Goal: Task Accomplishment & Management: Complete application form

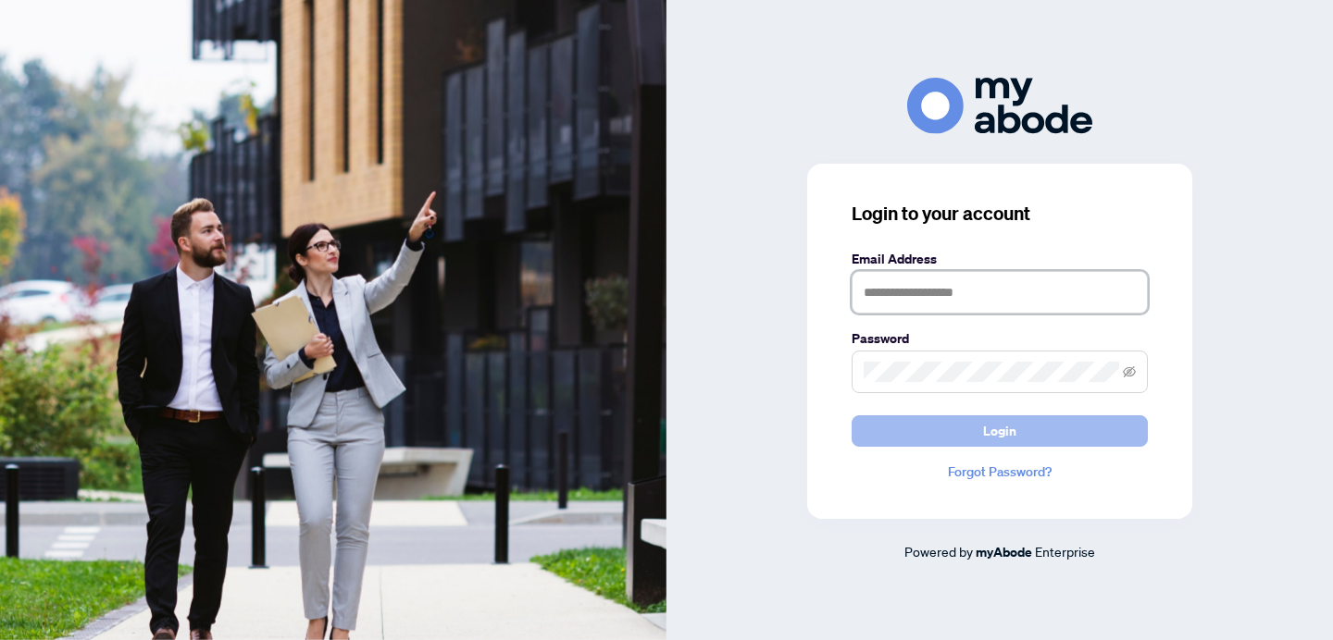
type input "**********"
click at [964, 441] on button "Login" at bounding box center [999, 431] width 296 height 31
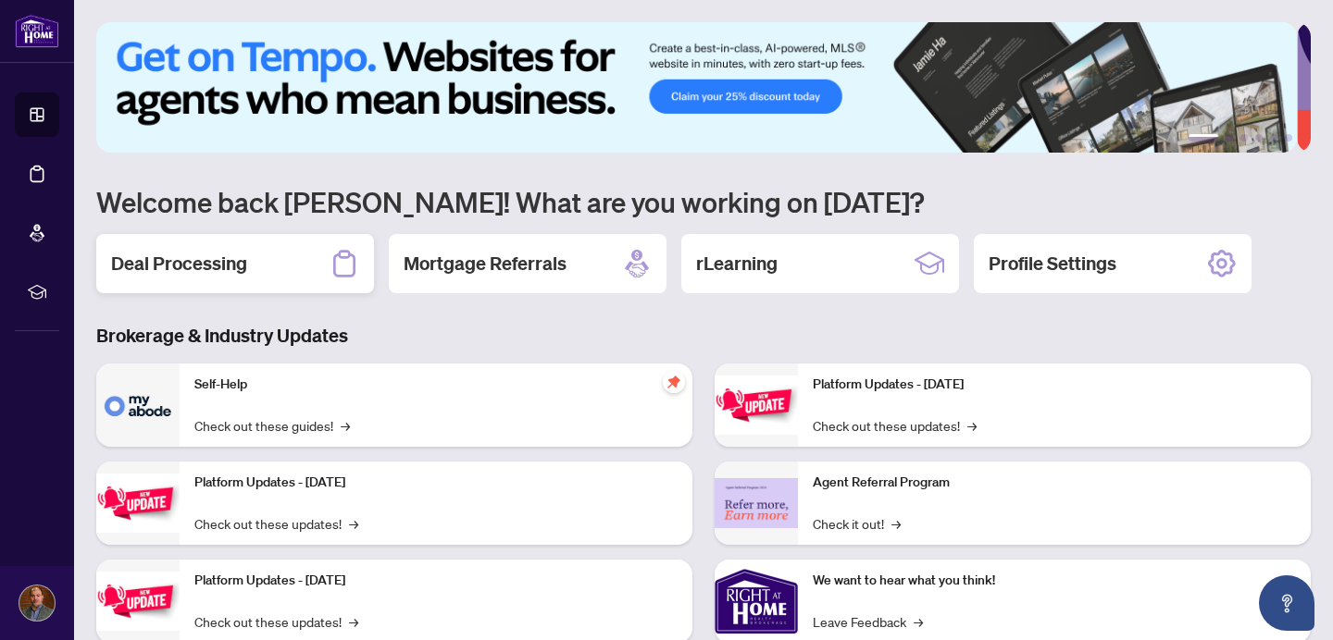
click at [262, 265] on div "Deal Processing" at bounding box center [235, 263] width 278 height 59
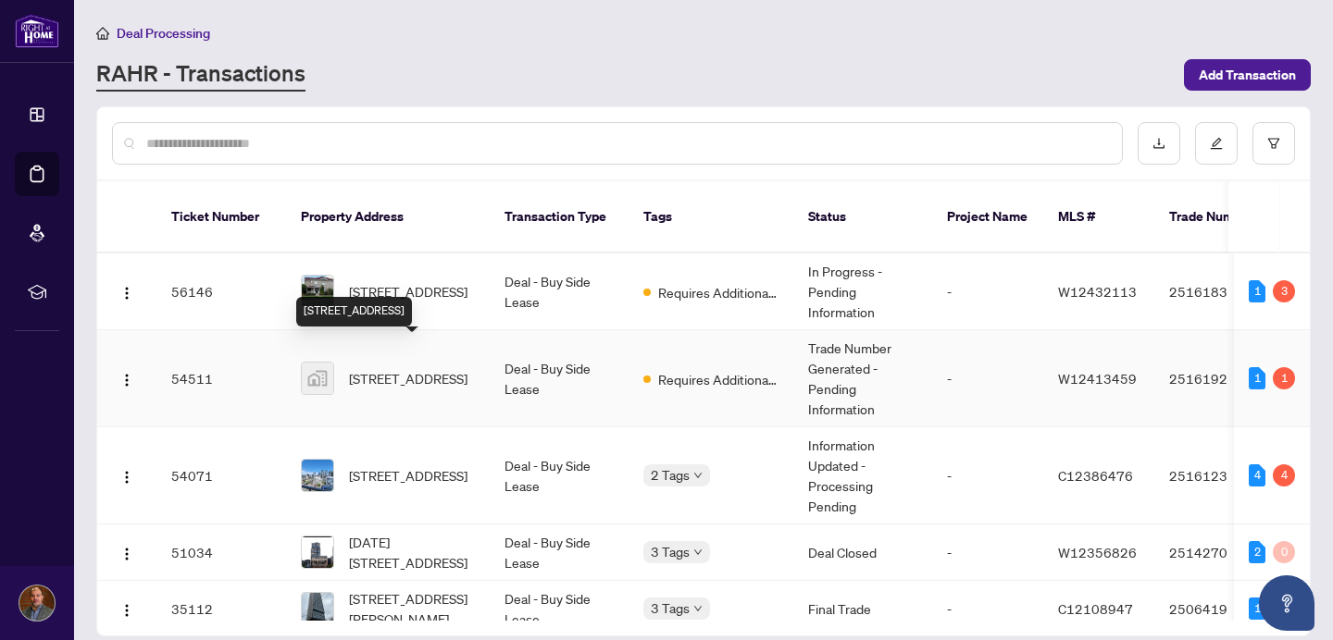
click at [456, 368] on span "[STREET_ADDRESS]" at bounding box center [408, 378] width 118 height 20
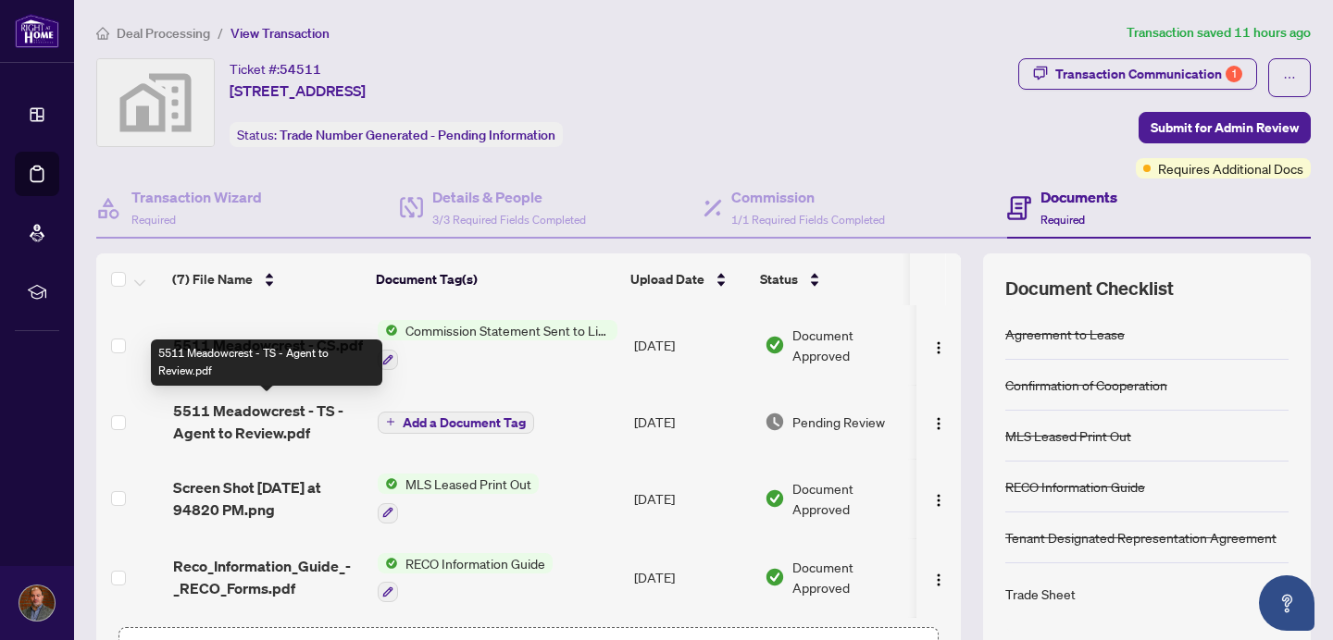
click at [260, 410] on span "5511 Meadowcrest - TS - Agent to Review.pdf" at bounding box center [268, 422] width 191 height 44
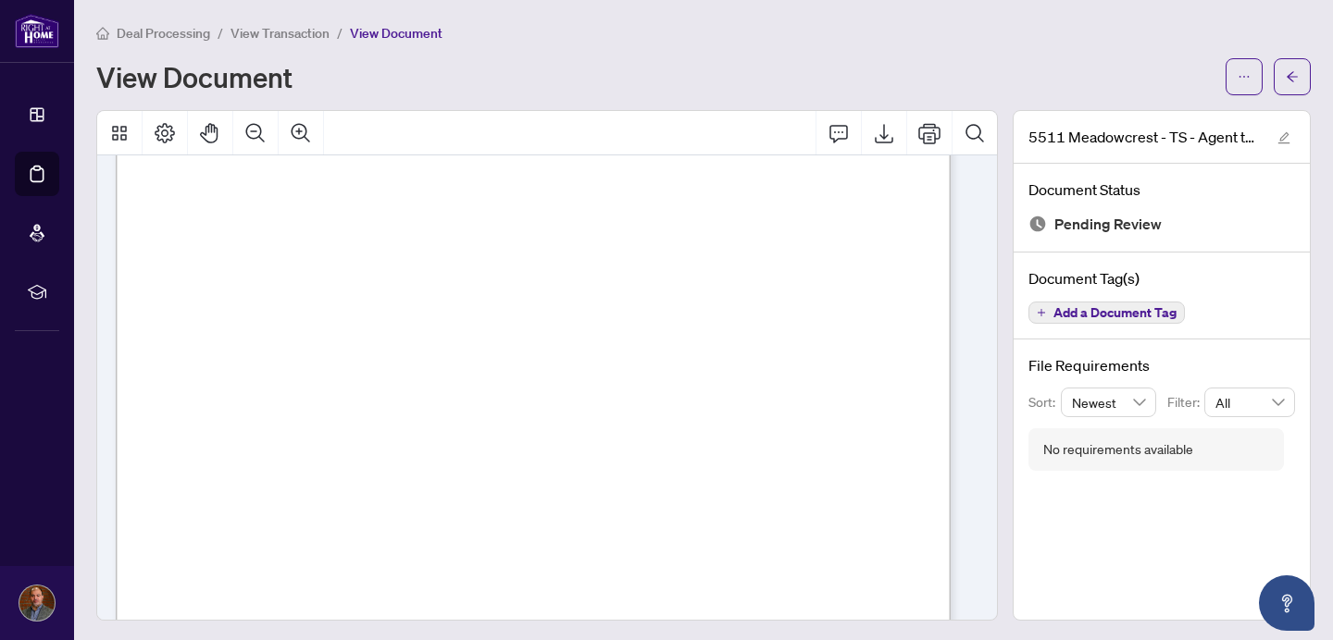
scroll to position [399, 0]
click at [873, 139] on icon "Export" at bounding box center [884, 133] width 22 height 22
click at [1285, 81] on icon "arrow-left" at bounding box center [1291, 76] width 13 height 13
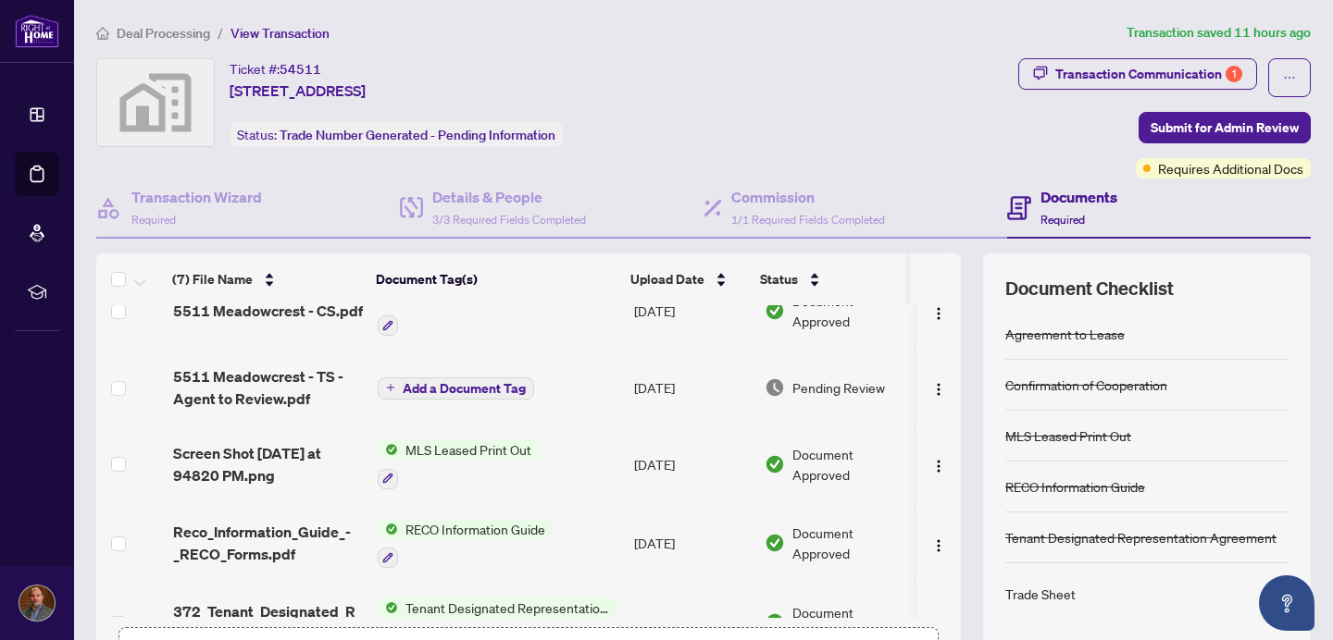
scroll to position [29, 0]
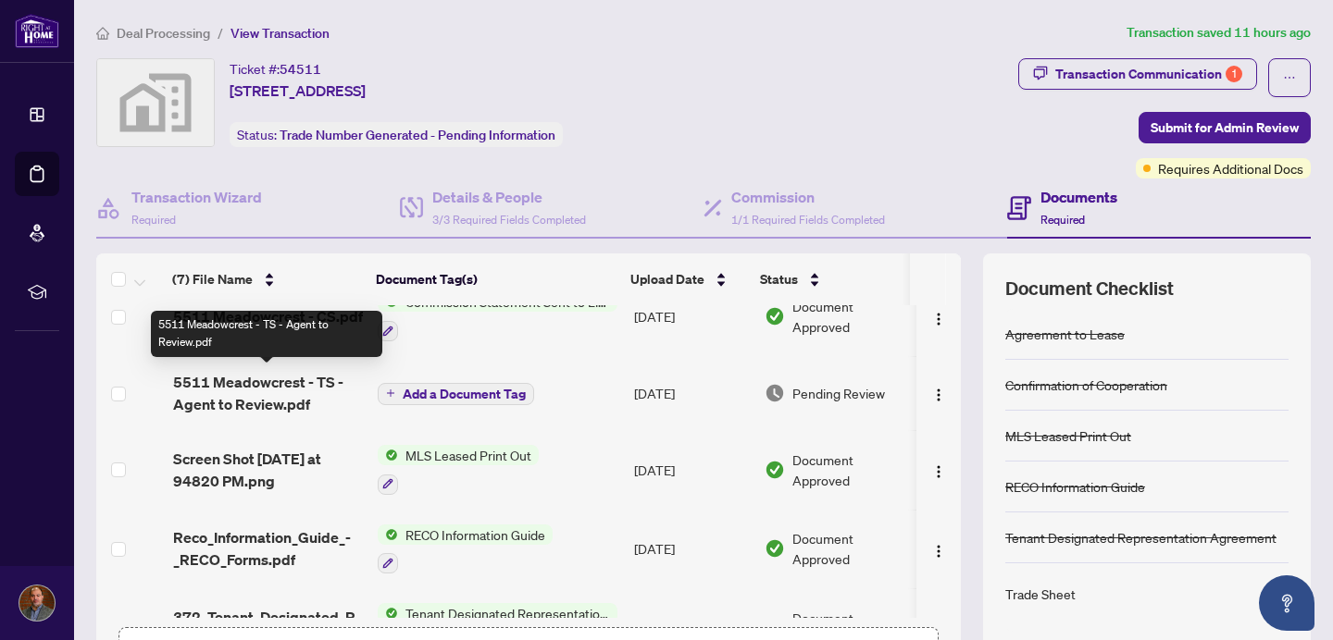
click at [293, 394] on span "5511 Meadowcrest - TS - Agent to Review.pdf" at bounding box center [268, 393] width 191 height 44
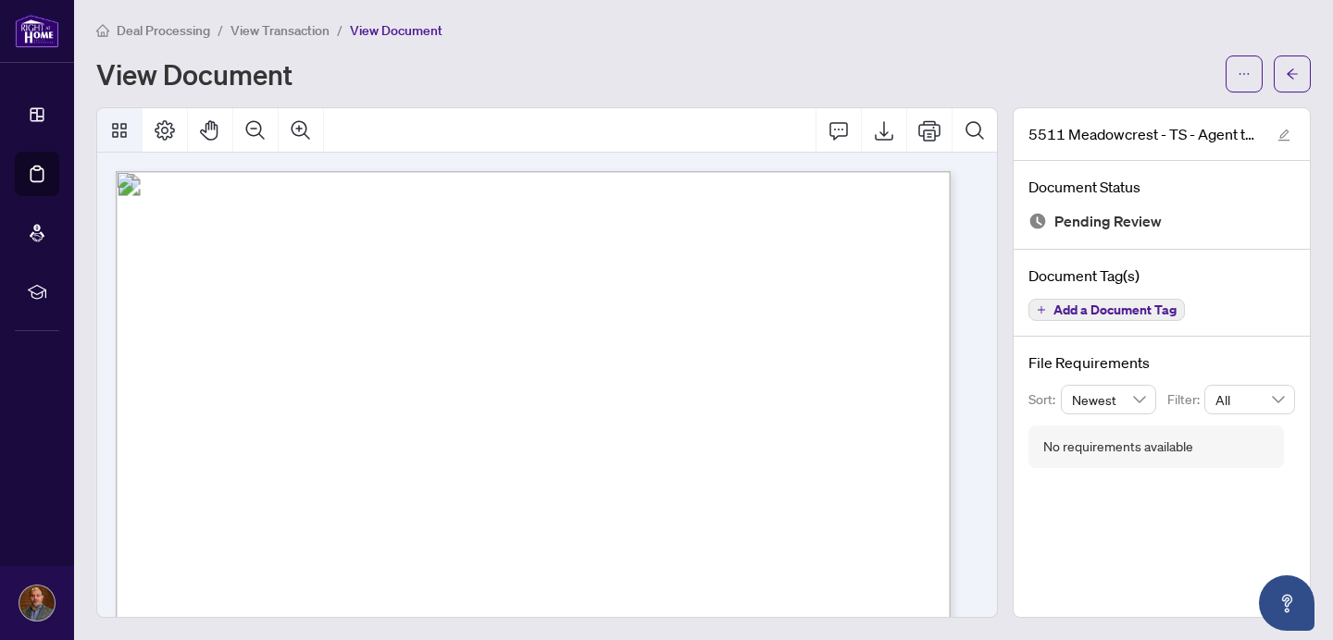
click at [126, 130] on icon "Thumbnails" at bounding box center [119, 130] width 22 height 22
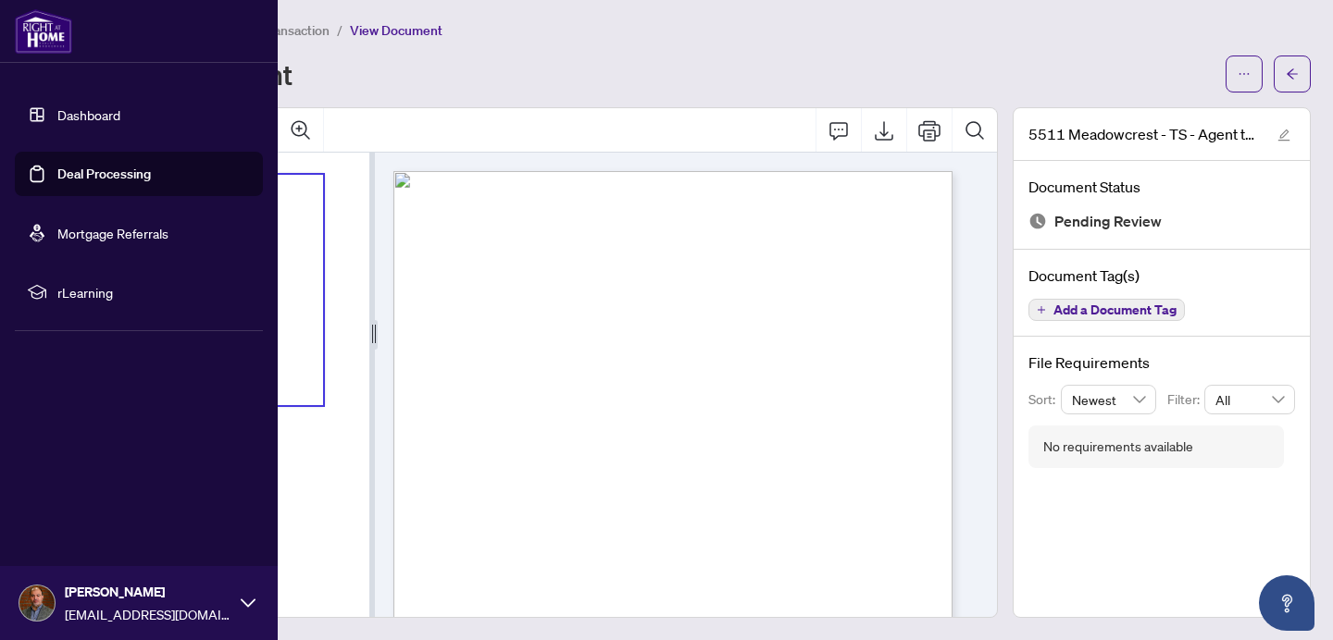
click at [77, 113] on link "Dashboard" at bounding box center [88, 114] width 63 height 17
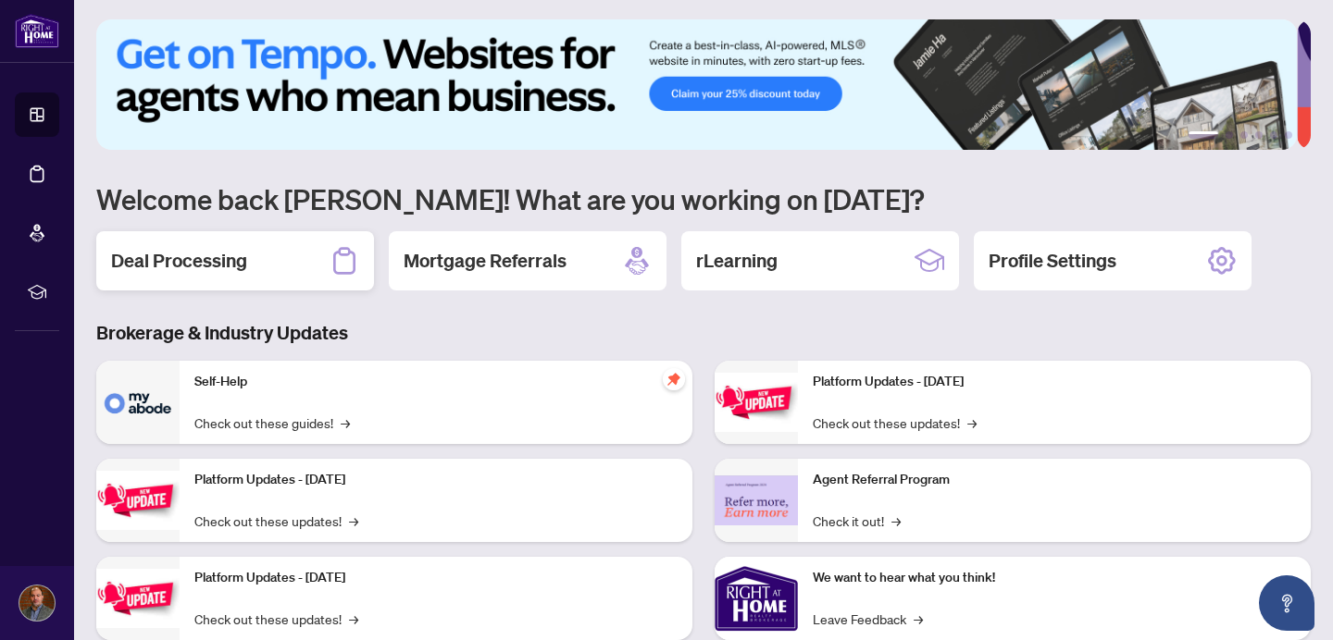
click at [208, 254] on h2 "Deal Processing" at bounding box center [179, 261] width 136 height 26
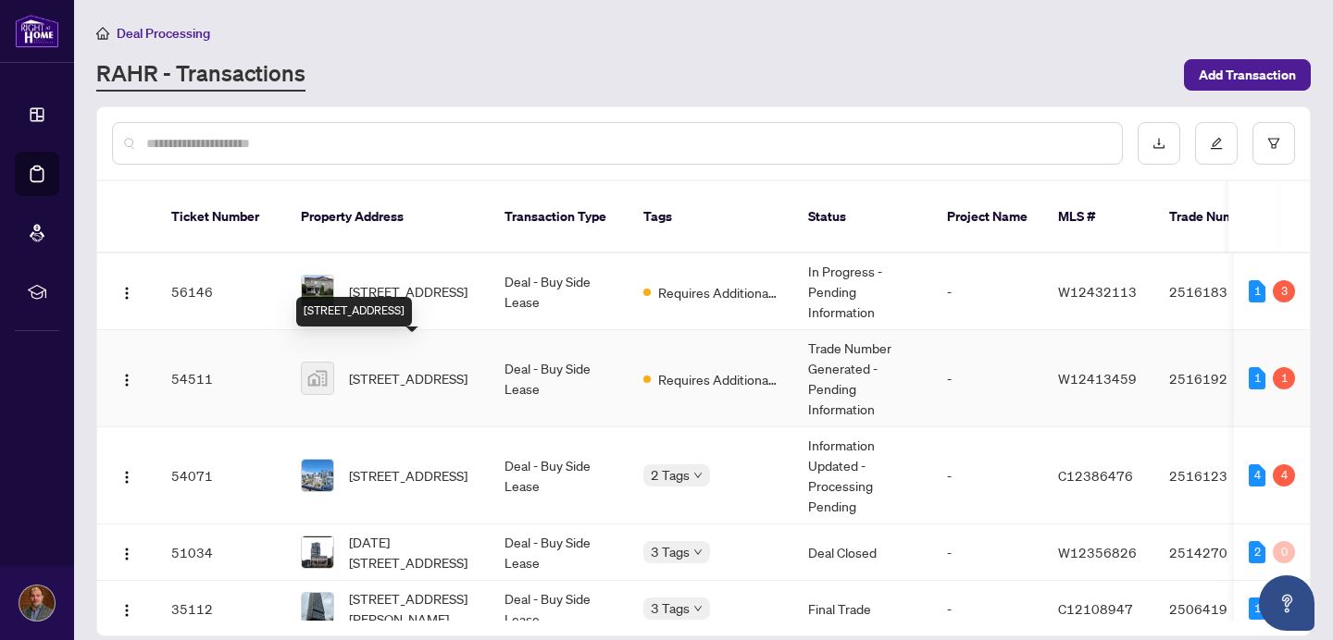
click at [467, 368] on span "[STREET_ADDRESS]" at bounding box center [408, 378] width 118 height 20
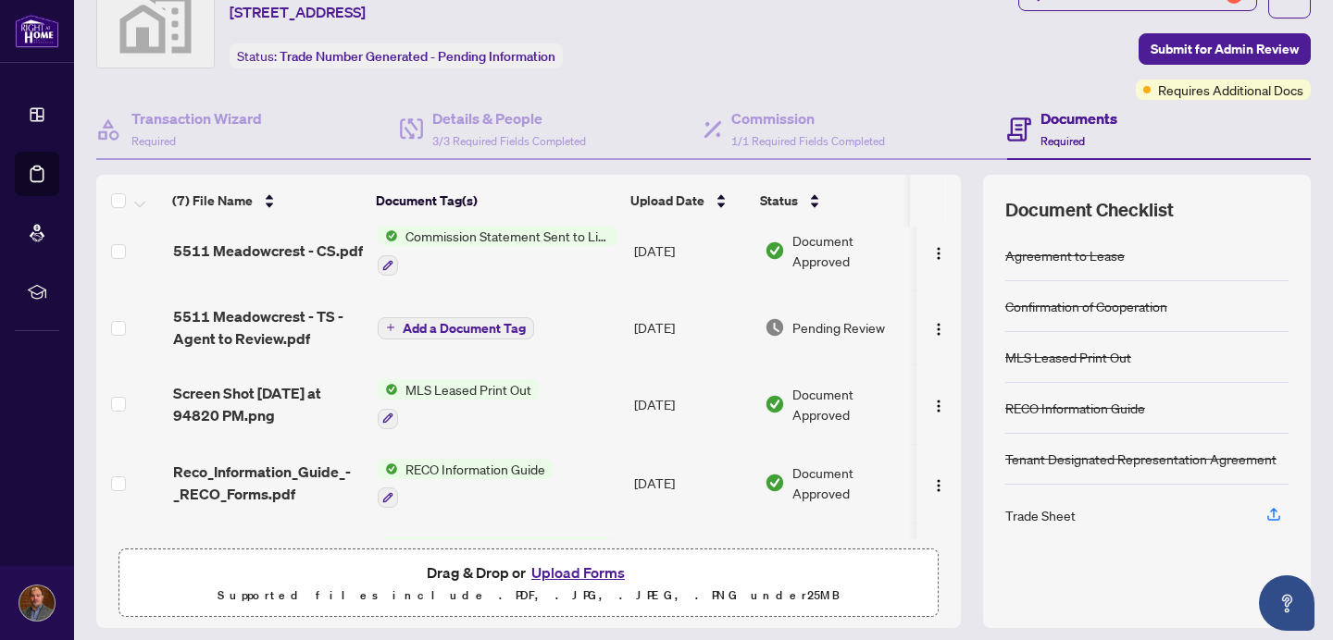
scroll to position [12, 0]
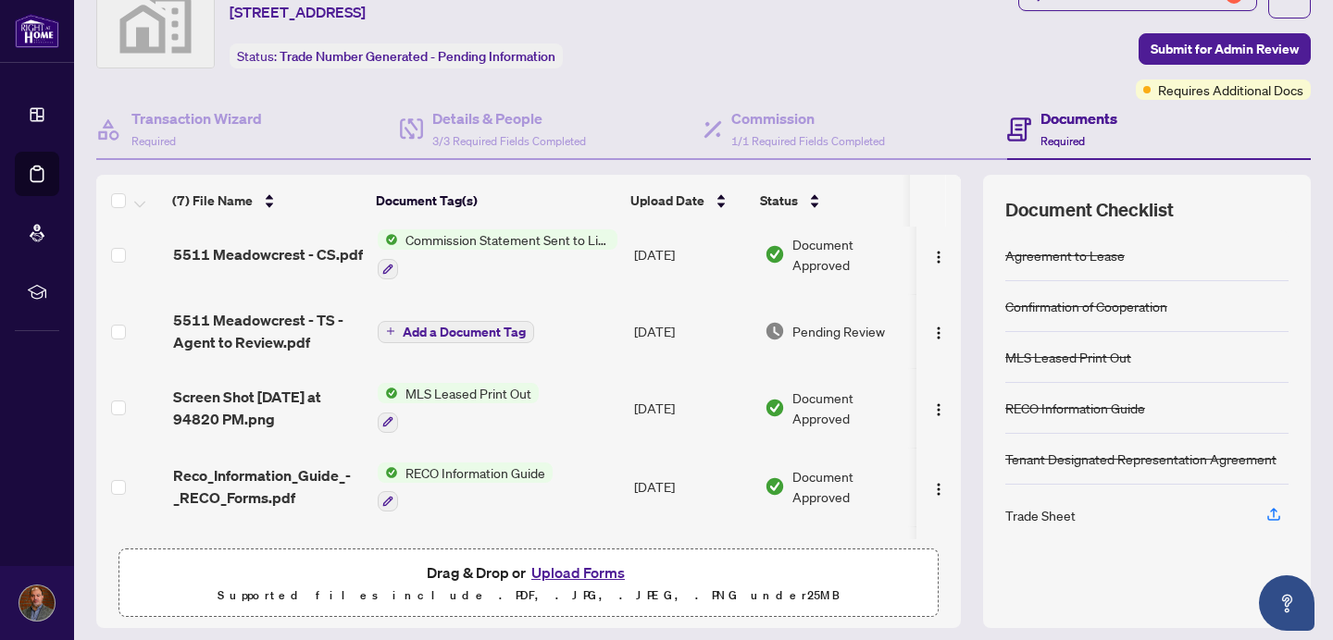
click at [491, 331] on span "Add a Document Tag" at bounding box center [464, 332] width 123 height 13
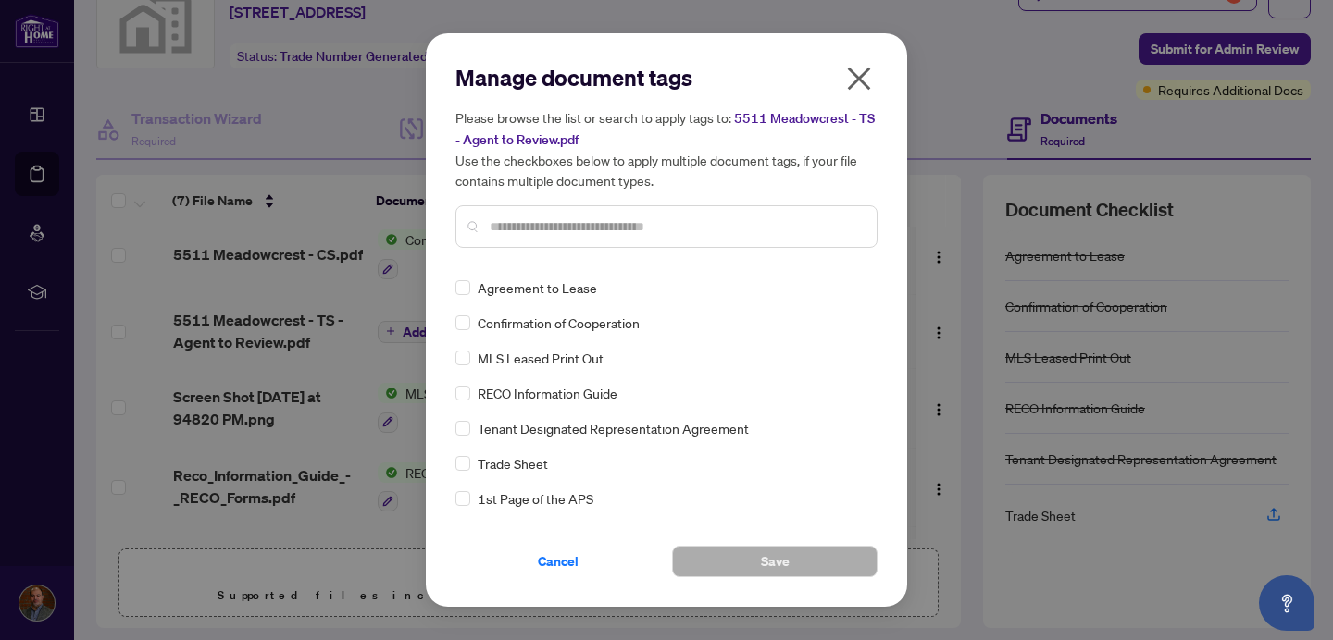
click at [529, 465] on span "Trade Sheet" at bounding box center [513, 463] width 70 height 20
click at [562, 562] on span "Cancel" at bounding box center [558, 562] width 41 height 30
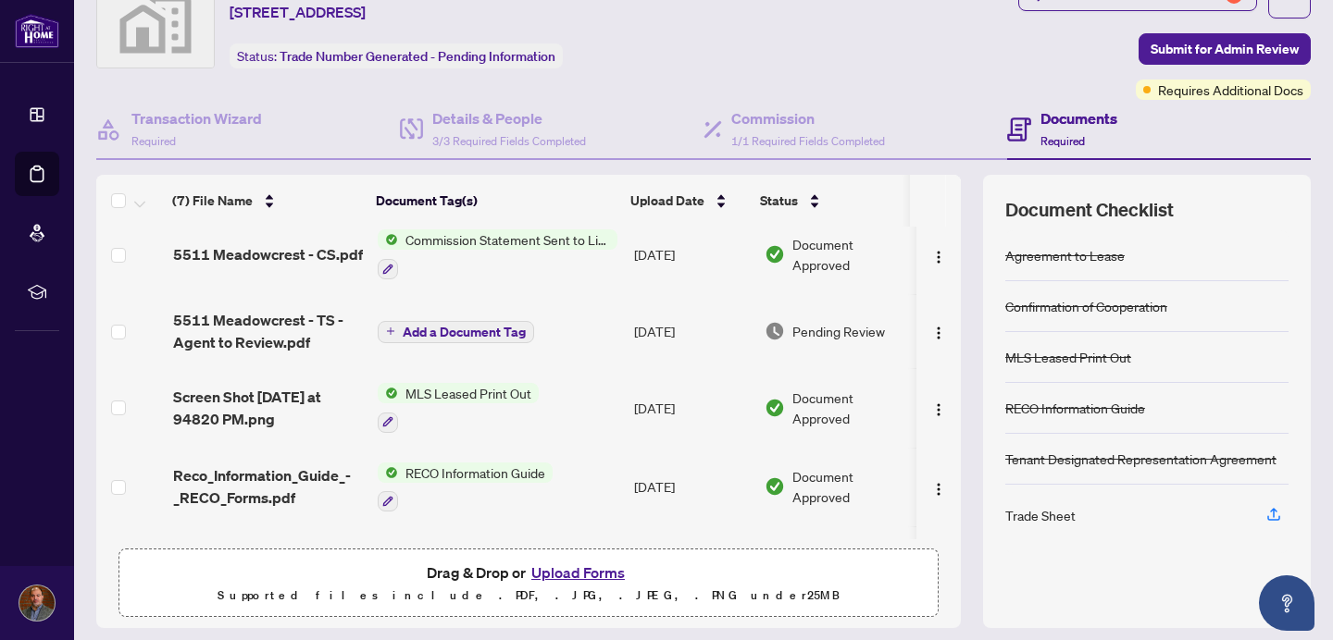
click at [573, 576] on button "Upload Forms" at bounding box center [578, 573] width 105 height 24
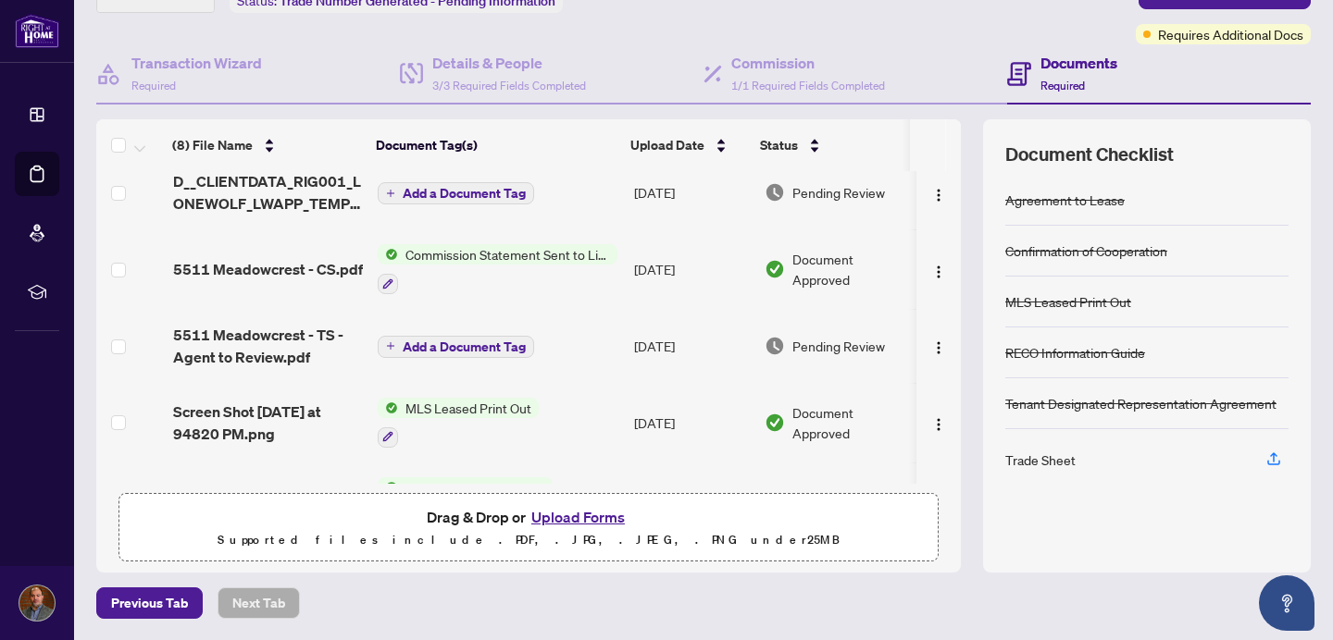
scroll to position [0, 0]
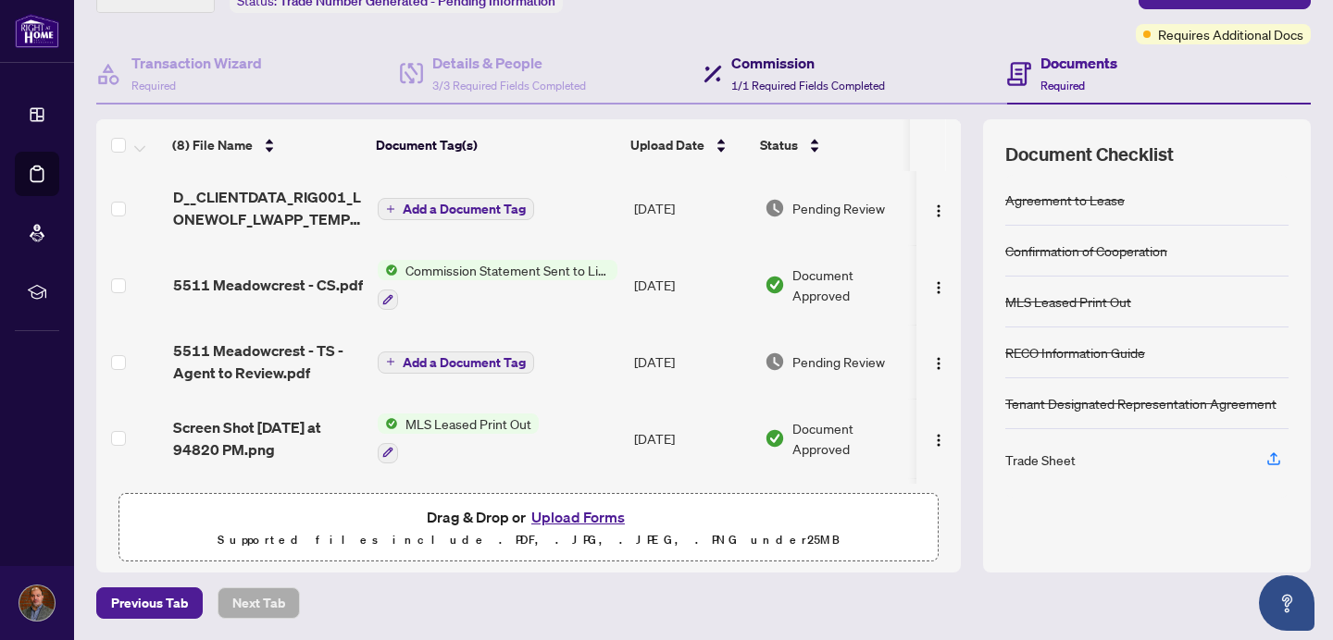
click at [789, 73] on div "Commission 1/1 Required Fields Completed" at bounding box center [808, 73] width 154 height 43
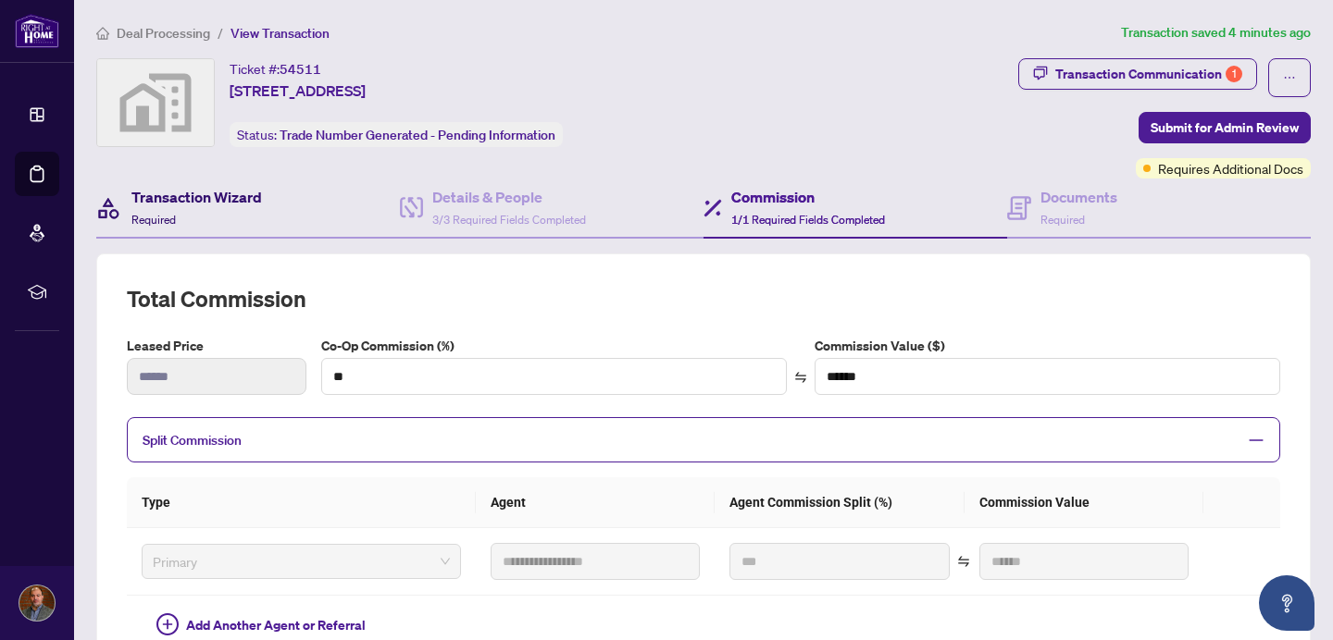
click at [216, 197] on h4 "Transaction Wizard" at bounding box center [196, 197] width 130 height 22
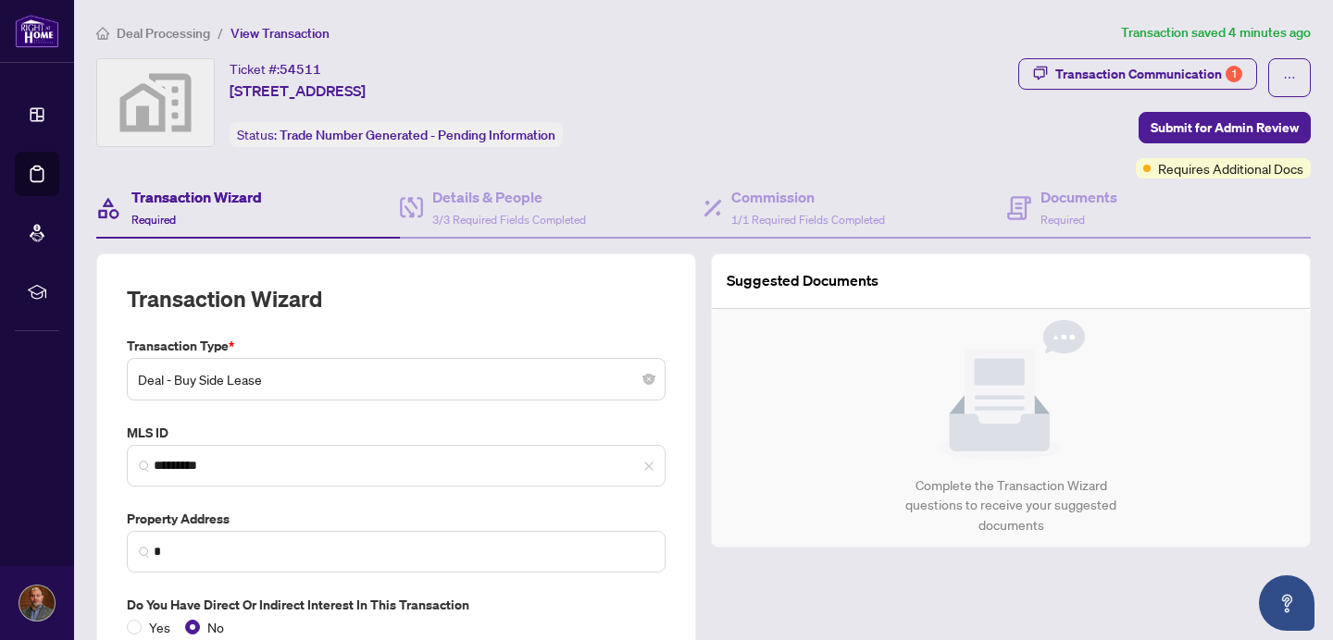
type input "**********"
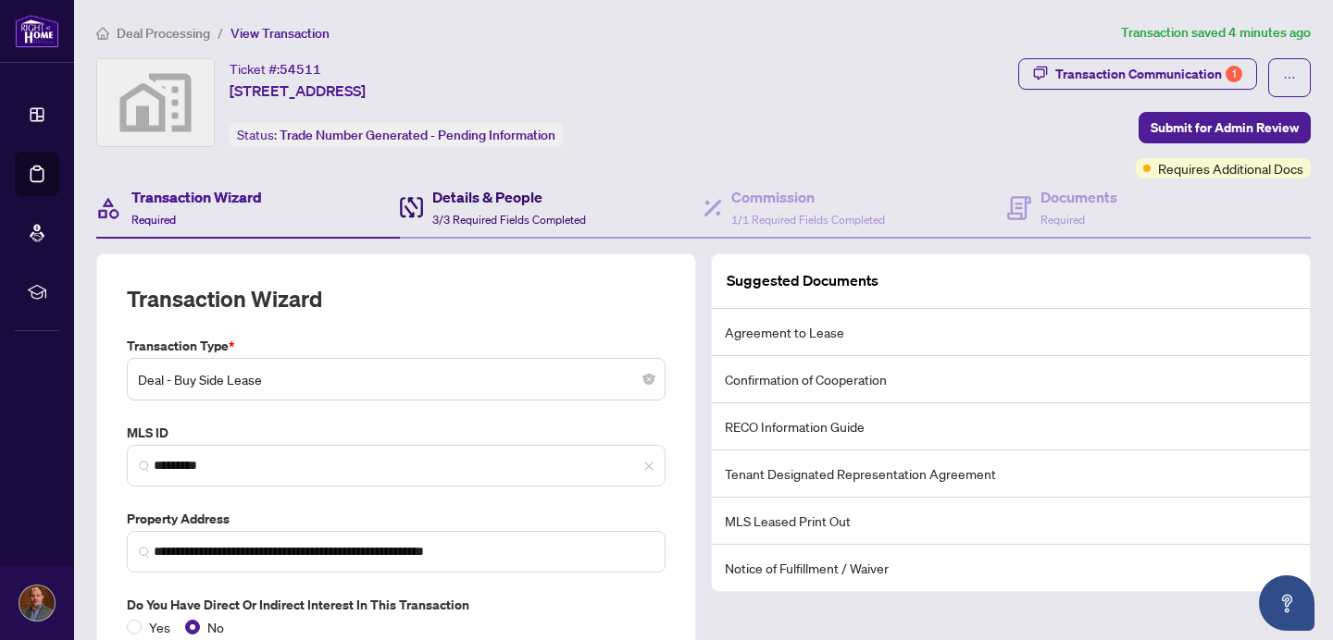
click at [494, 202] on h4 "Details & People" at bounding box center [509, 197] width 154 height 22
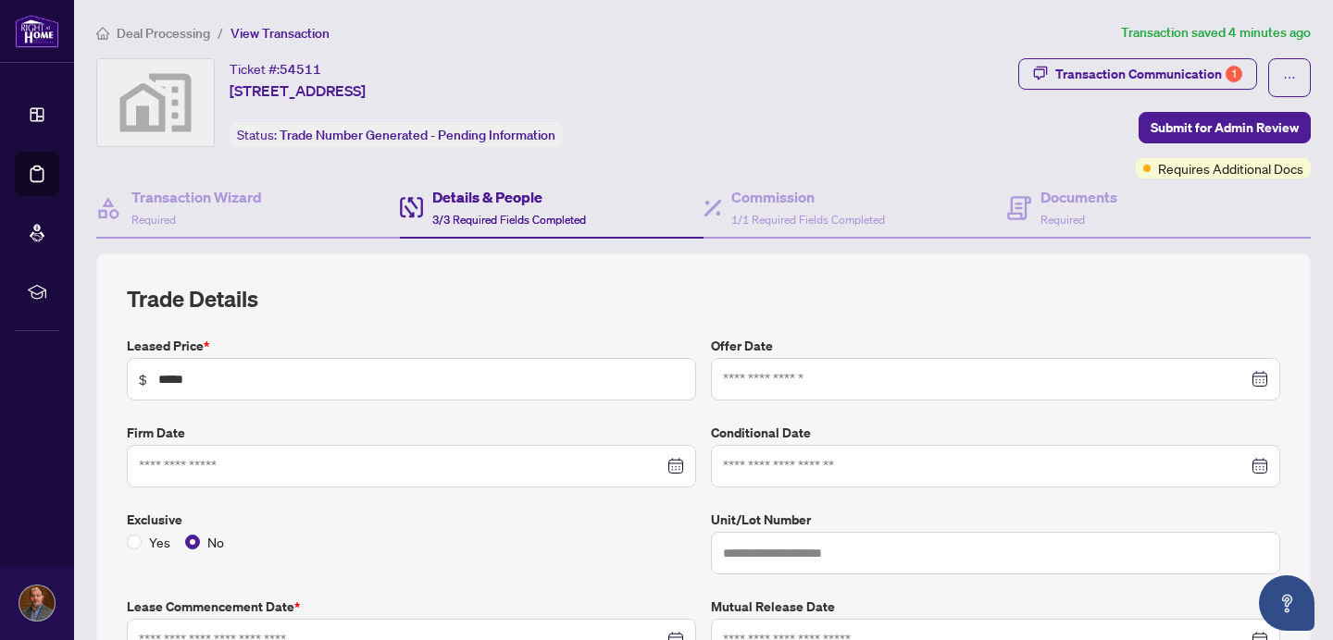
type input "**********"
click at [1062, 194] on h4 "Documents" at bounding box center [1078, 197] width 77 height 22
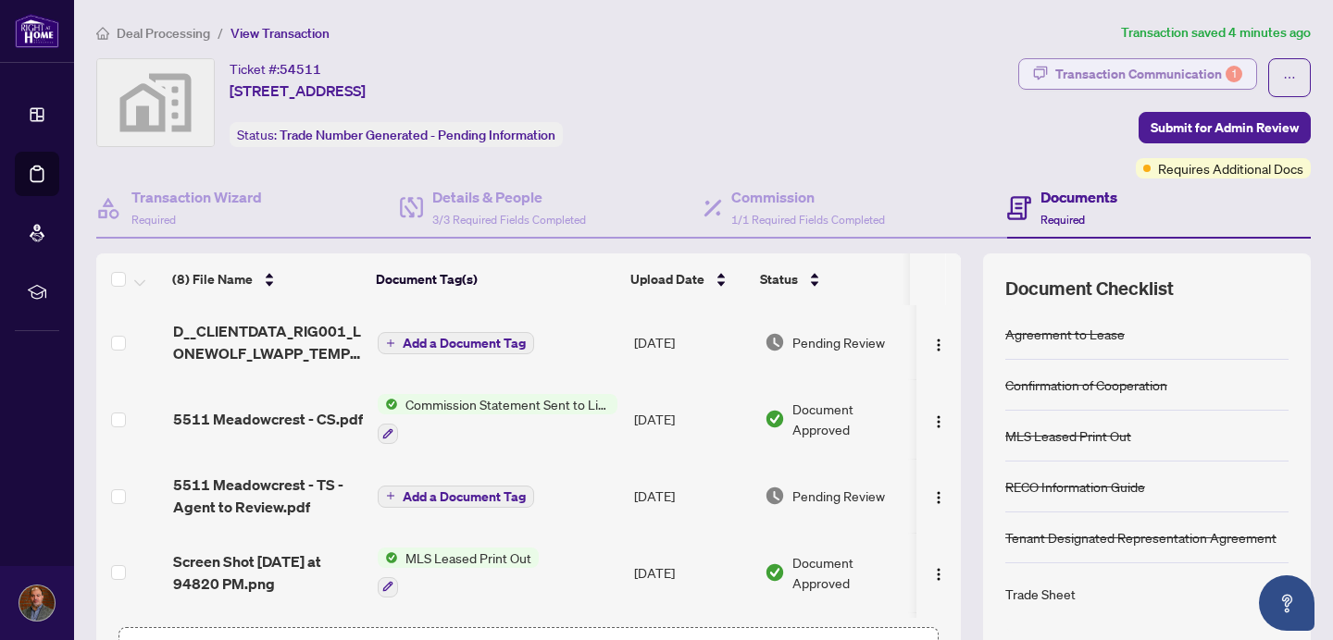
click at [1176, 74] on div "Transaction Communication 1" at bounding box center [1148, 74] width 187 height 30
type textarea "**********"
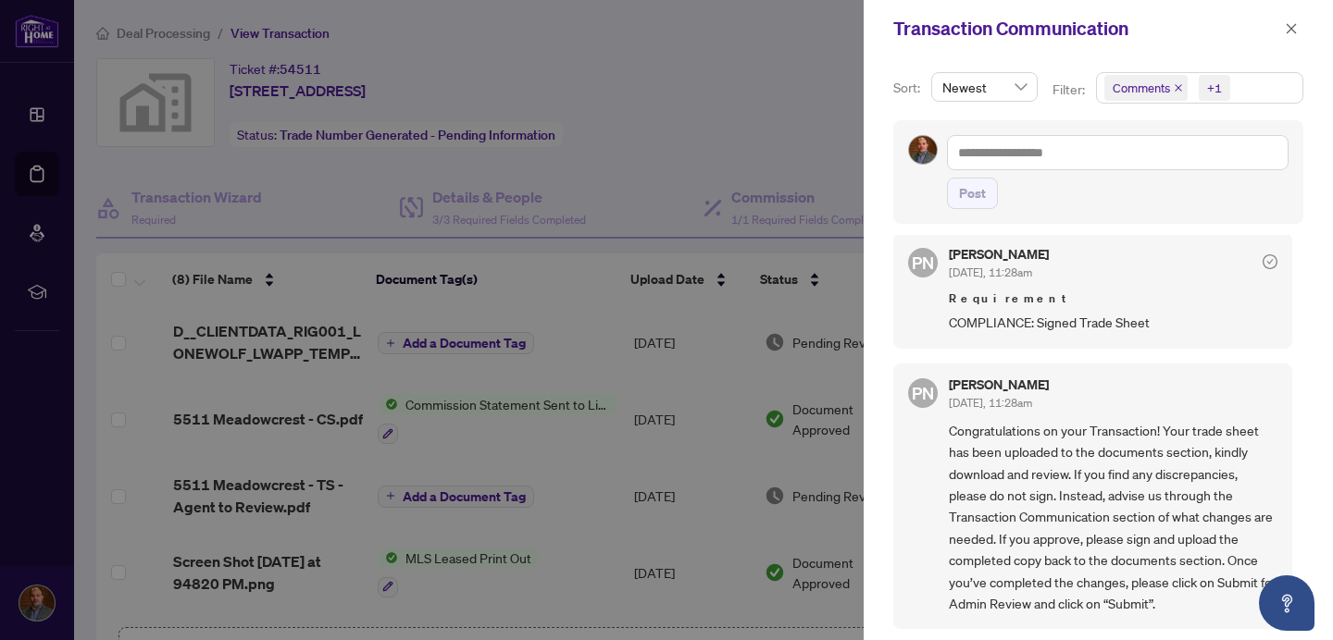
scroll to position [4, 0]
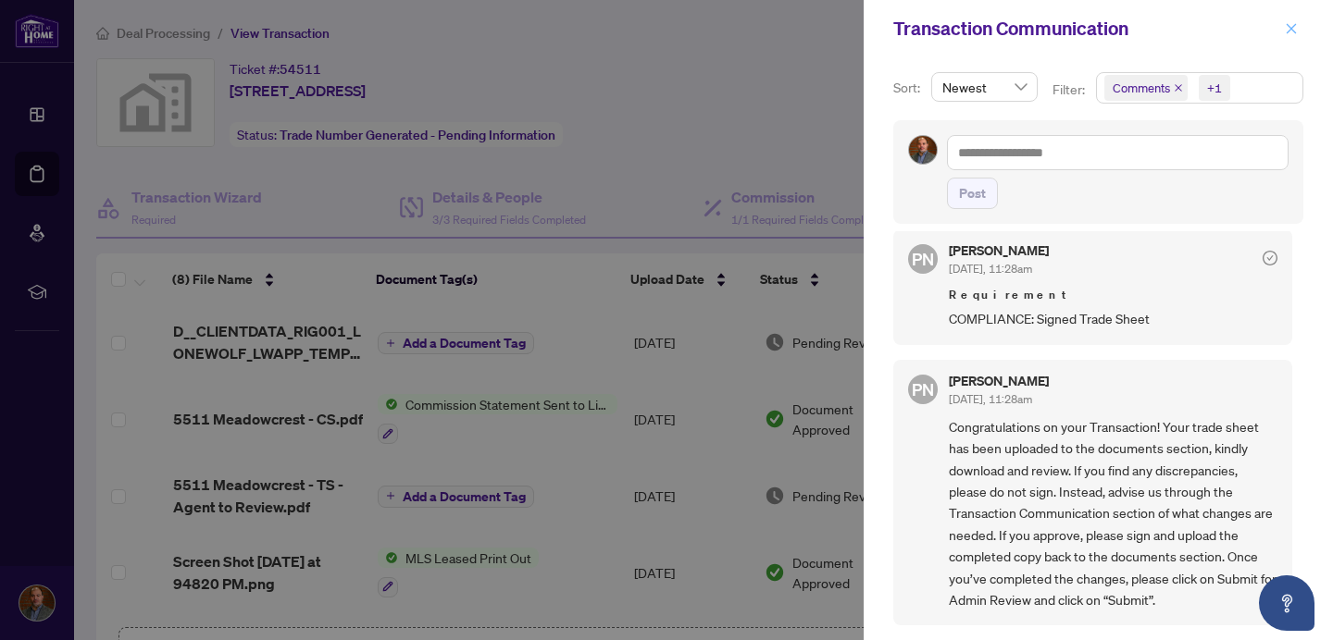
click at [1295, 28] on icon "close" at bounding box center [1290, 28] width 13 height 13
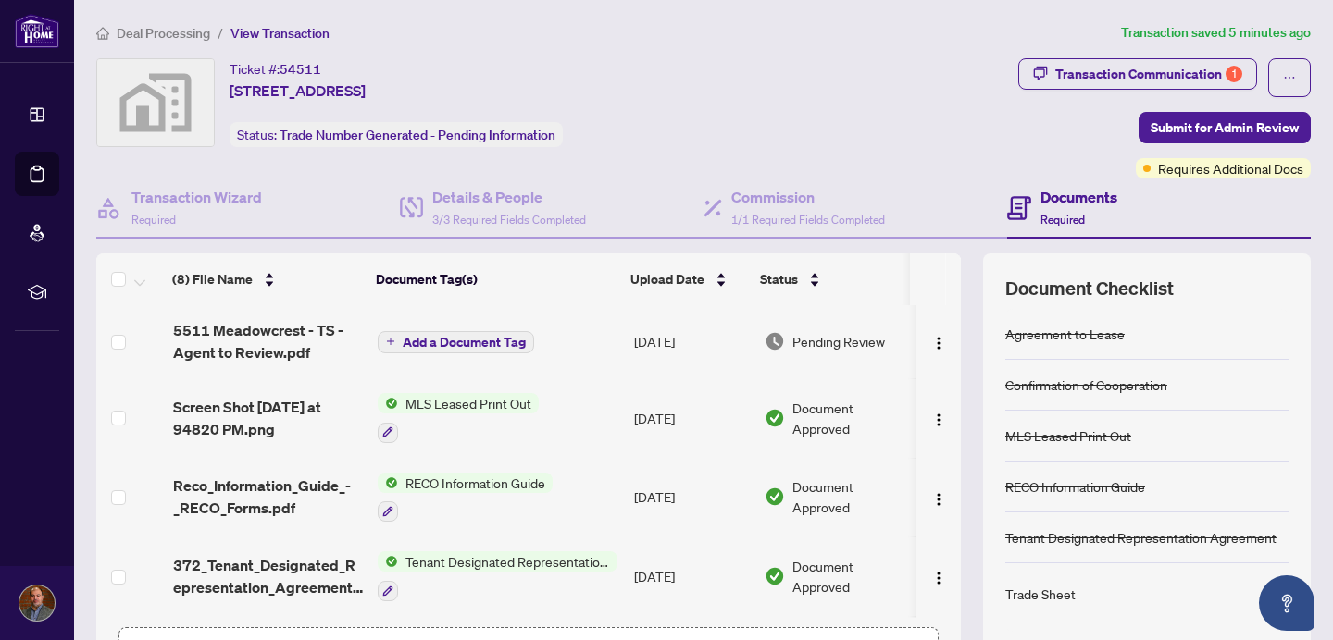
scroll to position [0, 0]
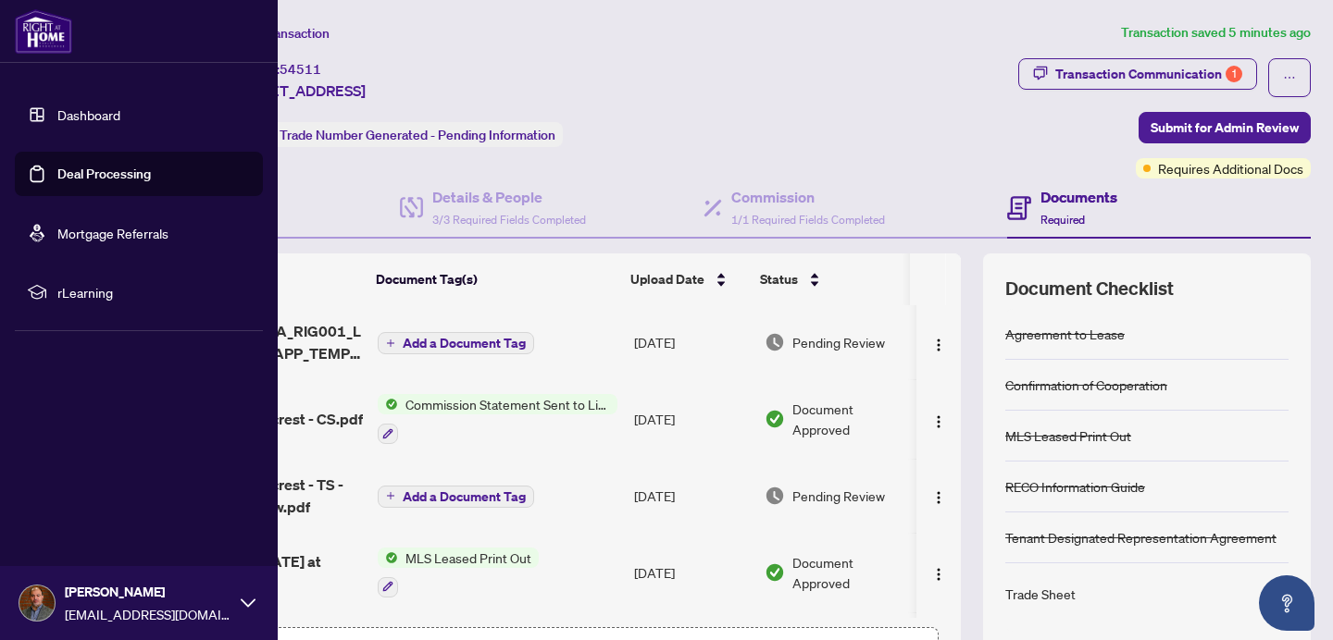
click at [81, 115] on link "Dashboard" at bounding box center [88, 114] width 63 height 17
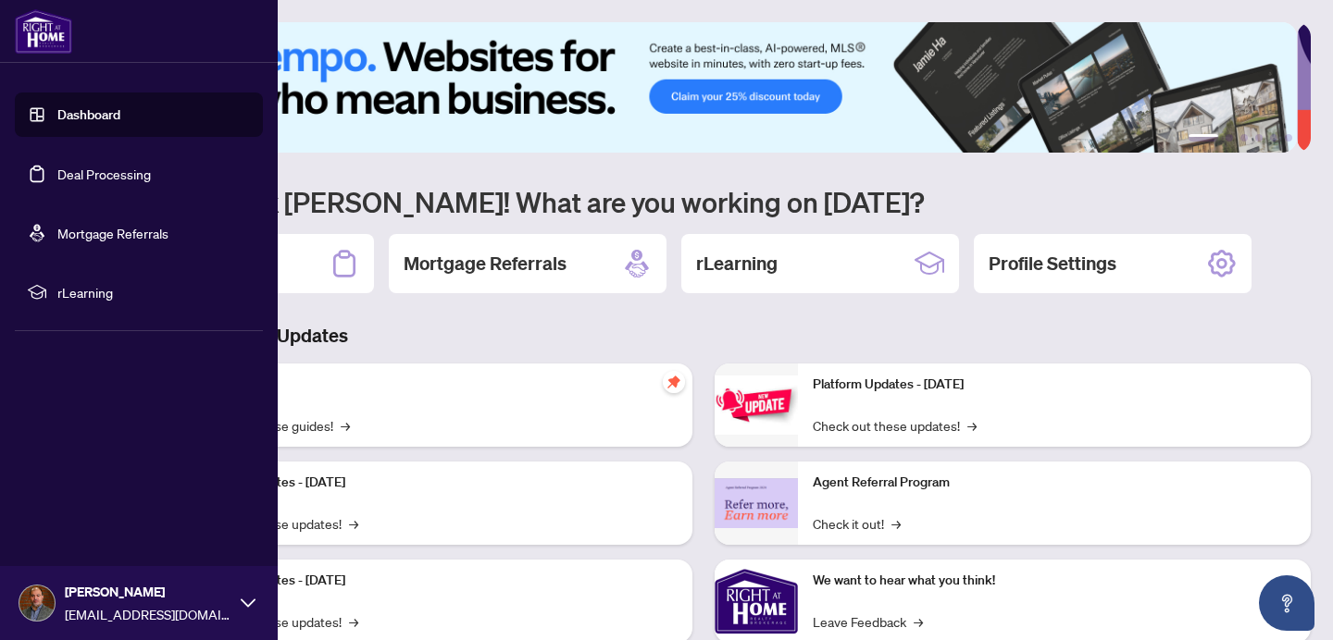
click at [135, 173] on link "Deal Processing" at bounding box center [103, 174] width 93 height 17
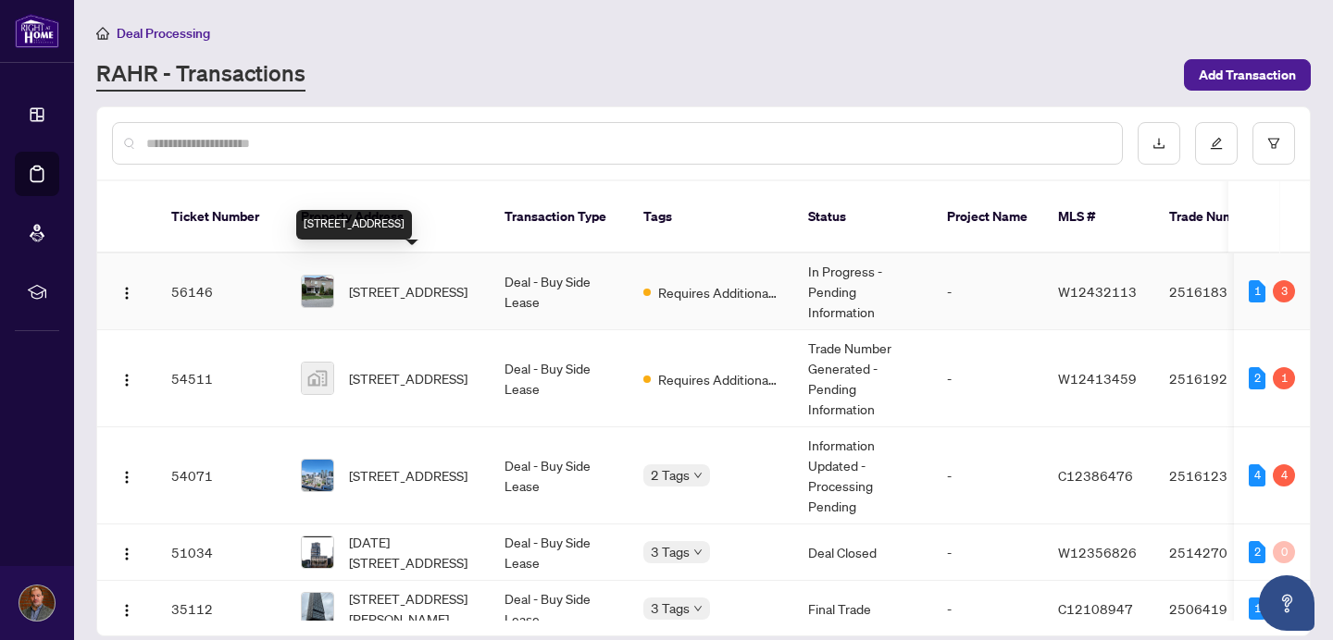
click at [433, 281] on span "[STREET_ADDRESS]" at bounding box center [408, 291] width 118 height 20
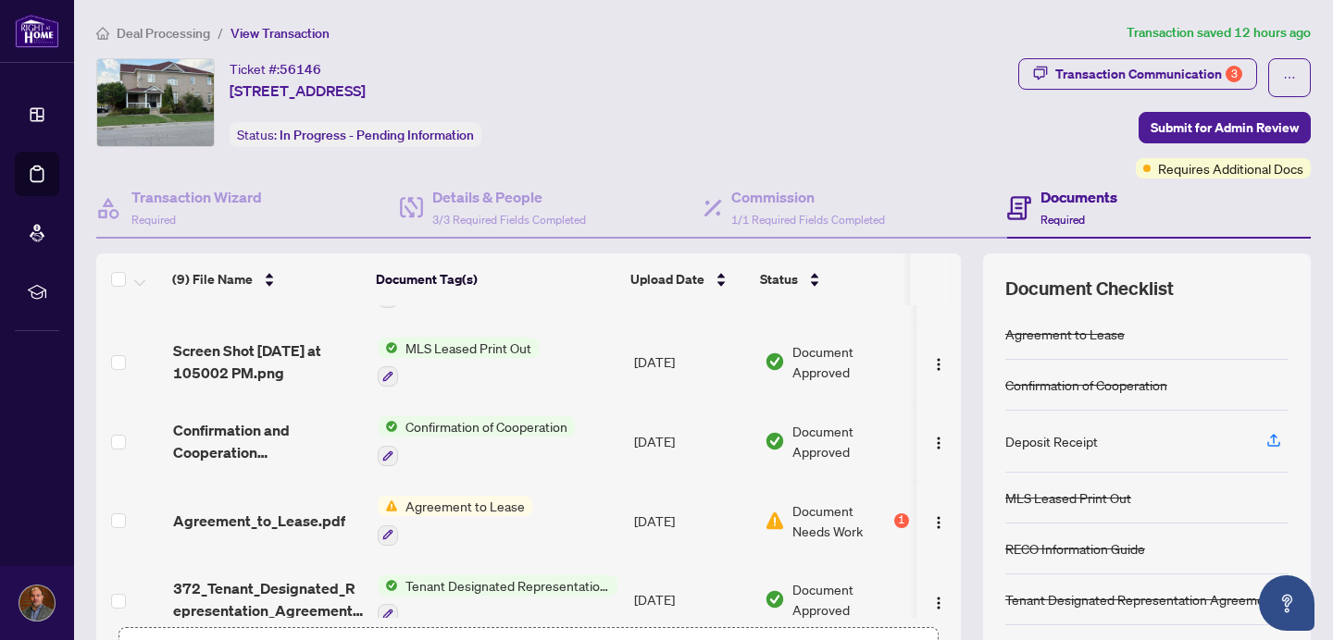
scroll to position [221, 0]
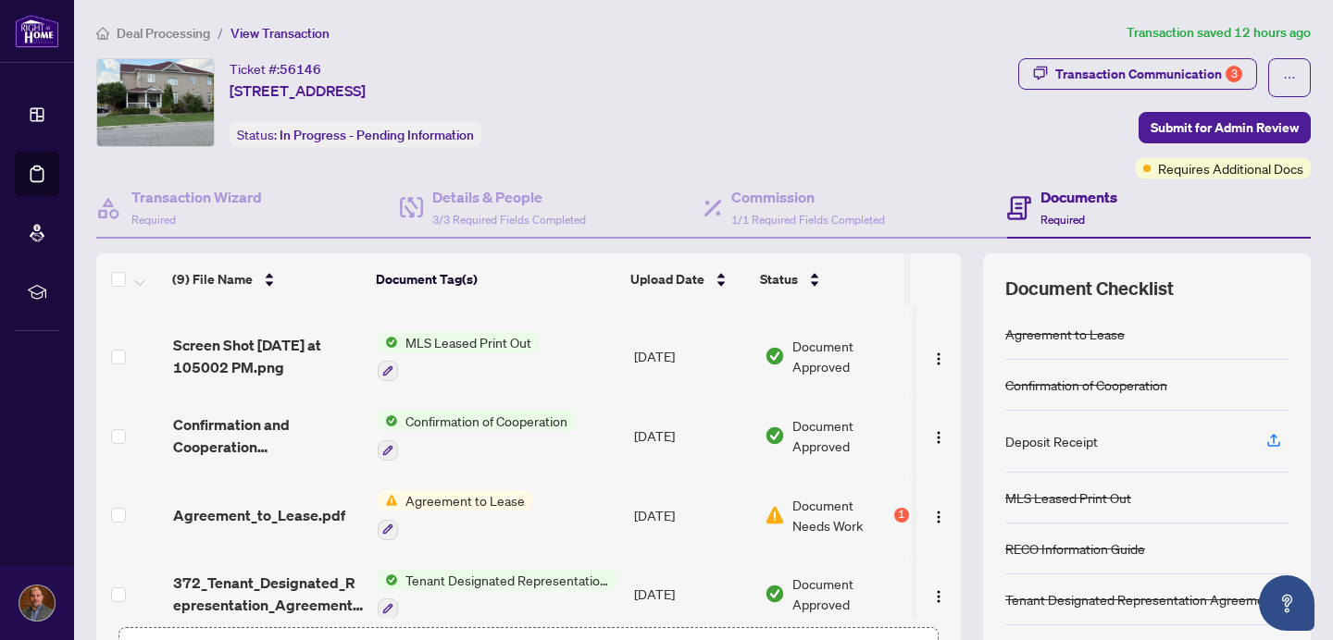
click at [827, 514] on span "Document Needs Work" at bounding box center [840, 515] width 97 height 41
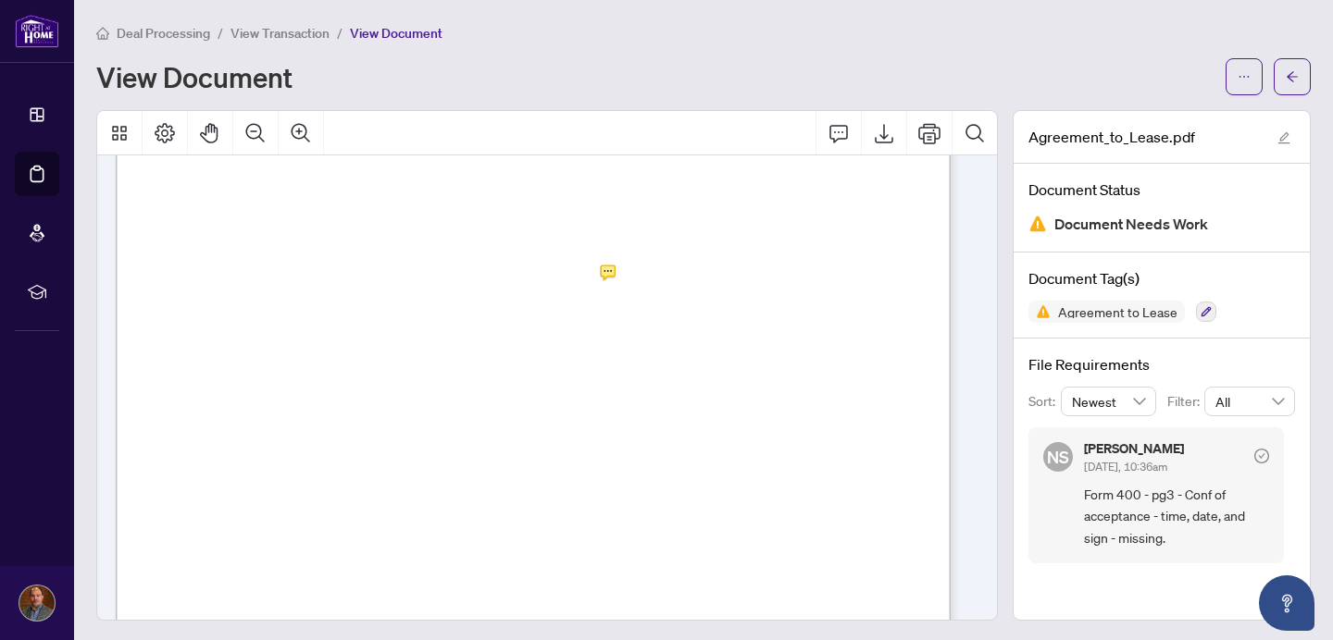
scroll to position [2520, 0]
click at [875, 143] on icon "Export" at bounding box center [884, 133] width 19 height 19
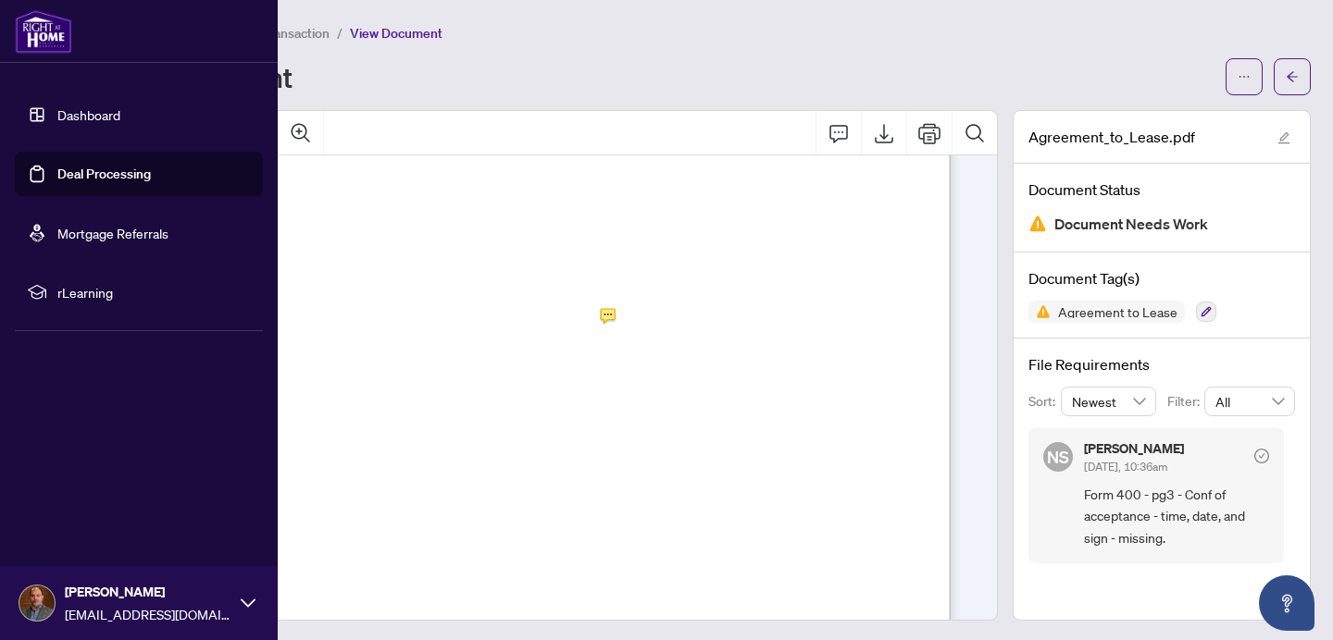
click at [112, 113] on link "Dashboard" at bounding box center [88, 114] width 63 height 17
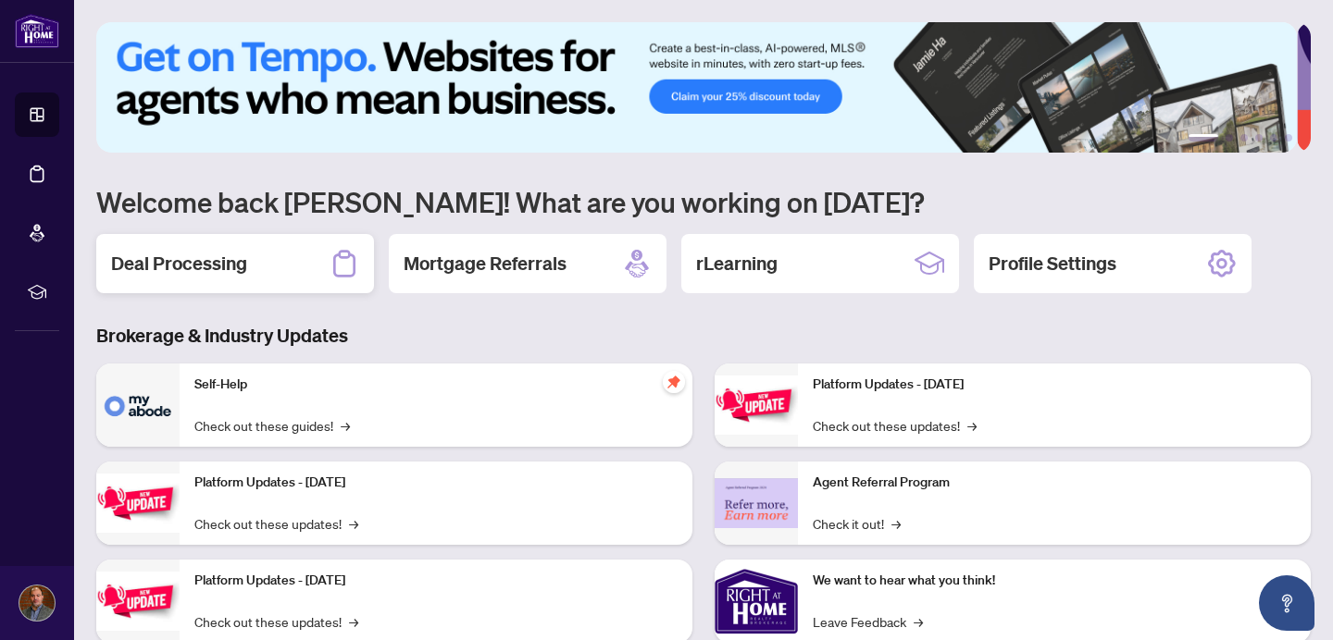
click at [260, 270] on div "Deal Processing" at bounding box center [235, 263] width 278 height 59
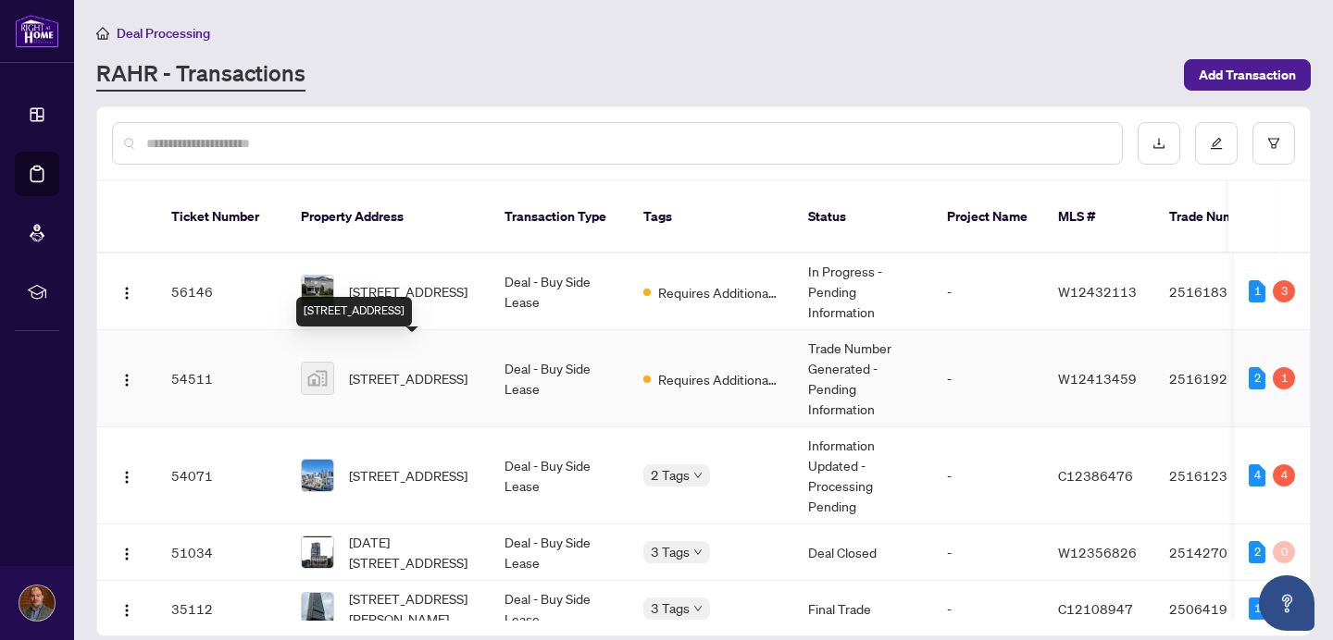
click at [467, 370] on span "[STREET_ADDRESS]" at bounding box center [408, 378] width 118 height 20
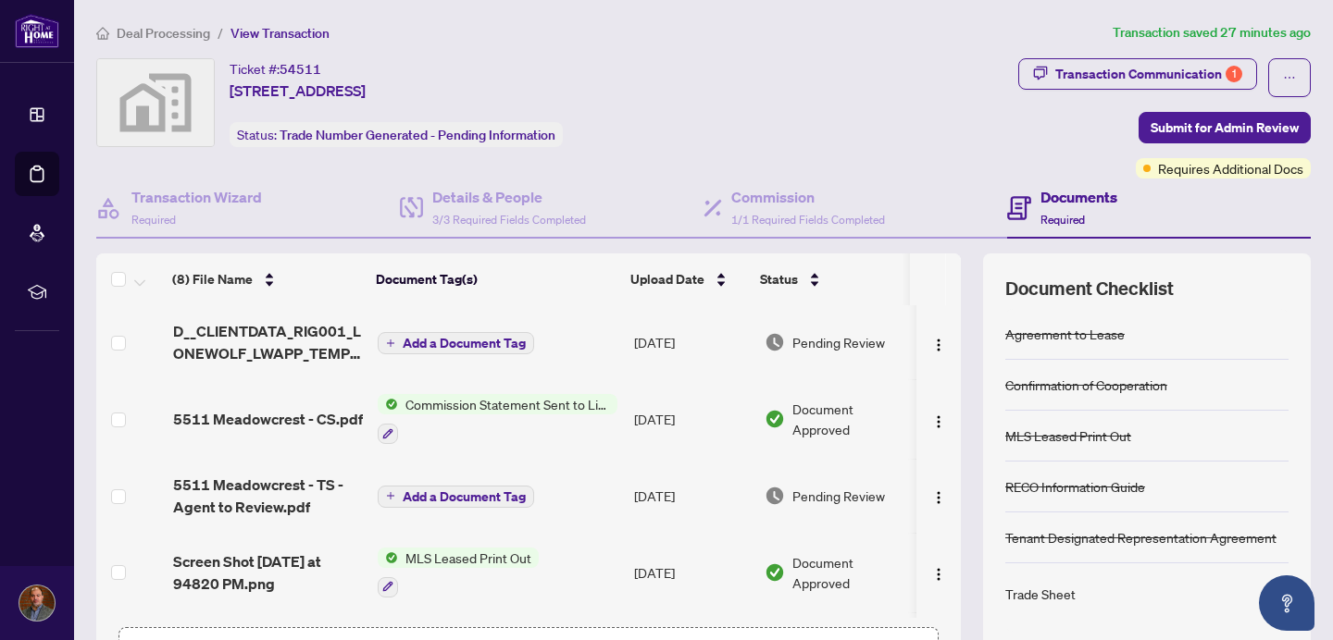
scroll to position [1, 0]
click at [234, 207] on h4 "Transaction Wizard" at bounding box center [196, 197] width 130 height 22
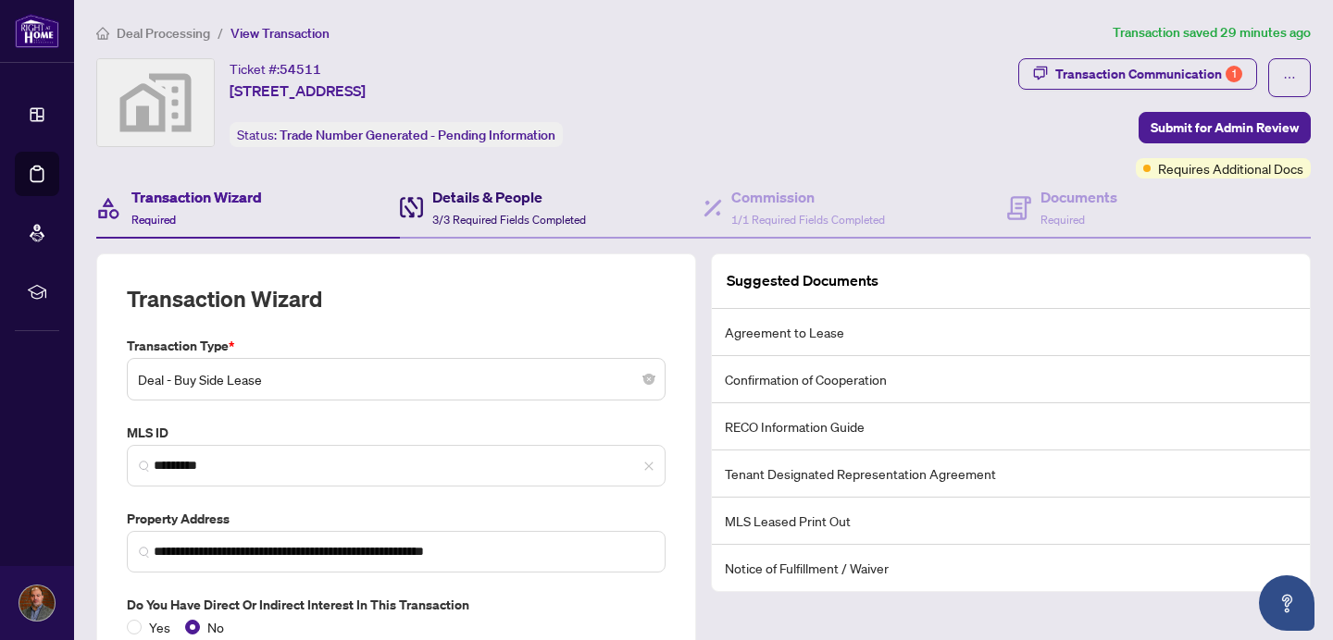
click at [478, 214] on span "3/3 Required Fields Completed" at bounding box center [509, 220] width 154 height 14
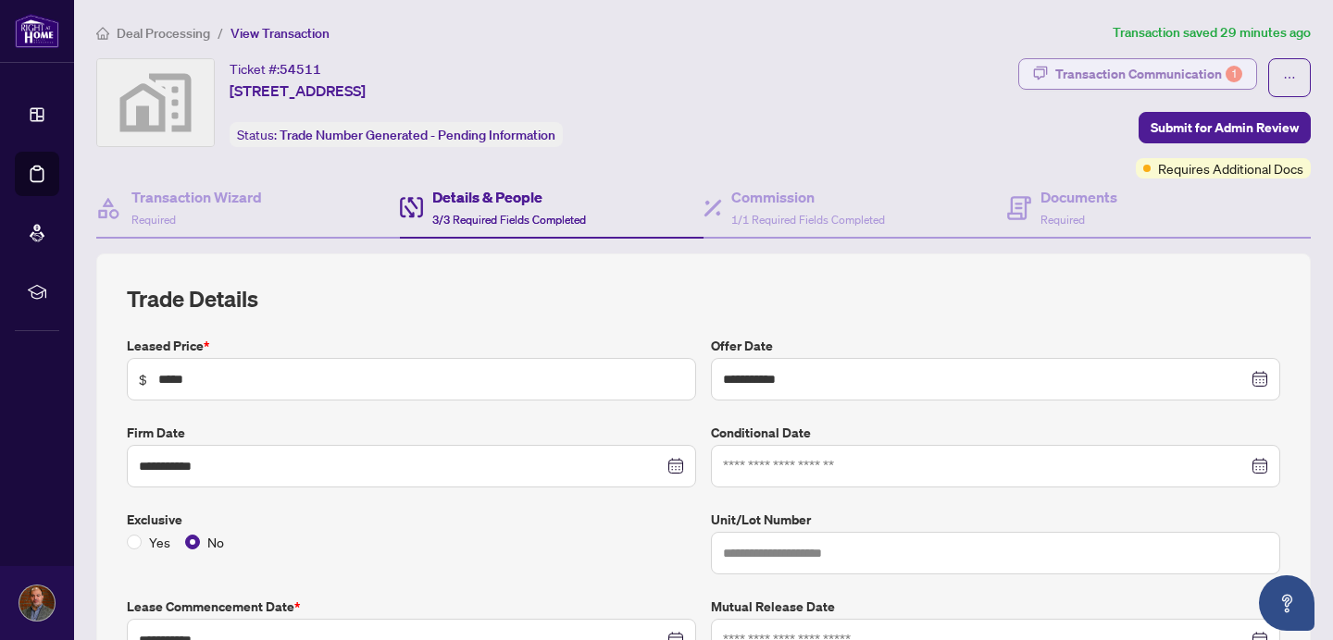
click at [1165, 78] on div "Transaction Communication 1" at bounding box center [1148, 74] width 187 height 30
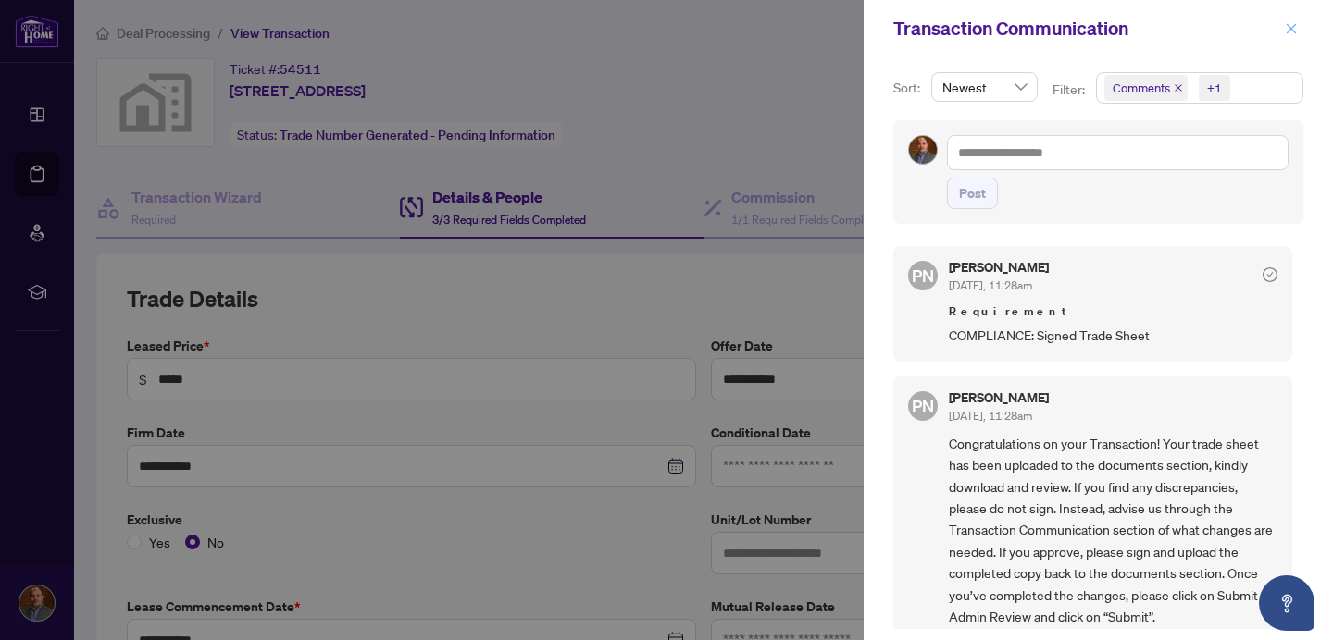
click at [1295, 31] on icon "close" at bounding box center [1290, 28] width 13 height 13
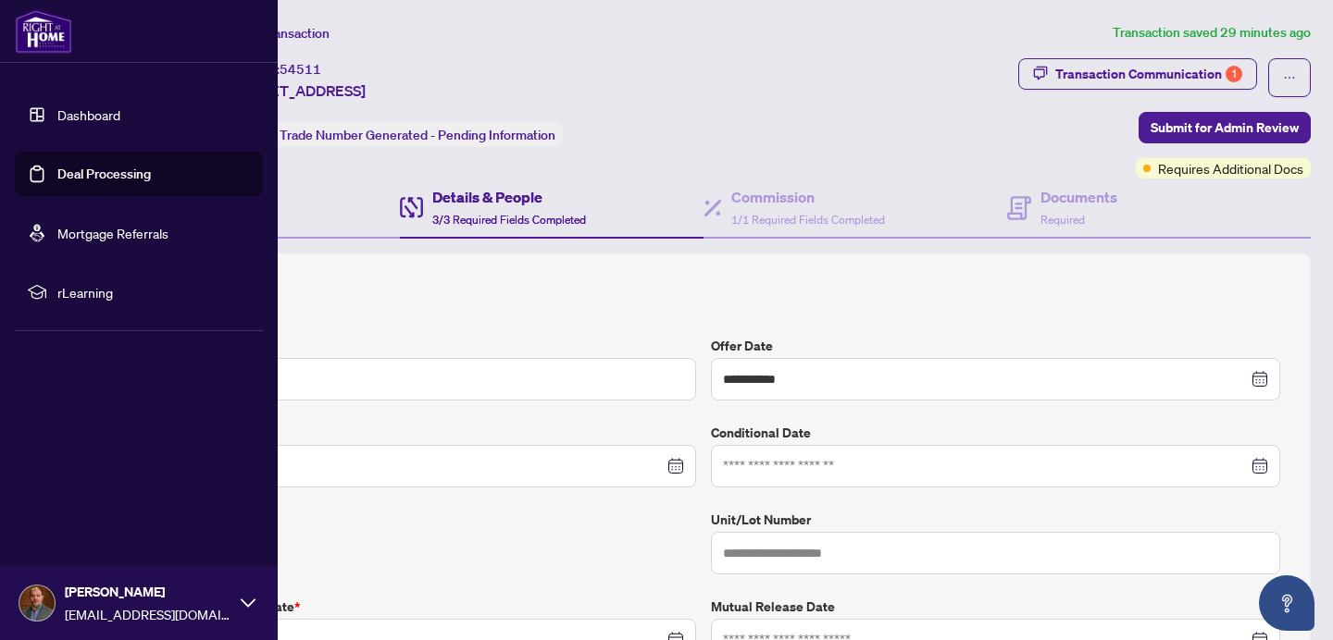
click at [86, 113] on link "Dashboard" at bounding box center [88, 114] width 63 height 17
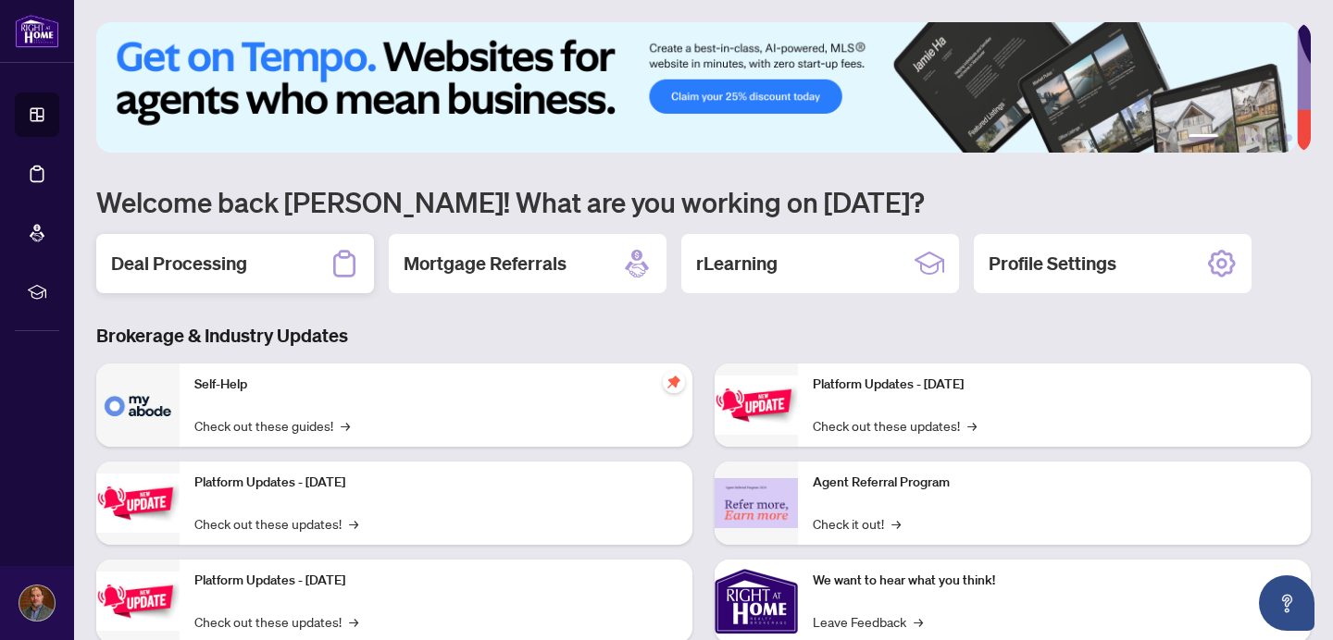
click at [271, 268] on div "Deal Processing" at bounding box center [235, 263] width 278 height 59
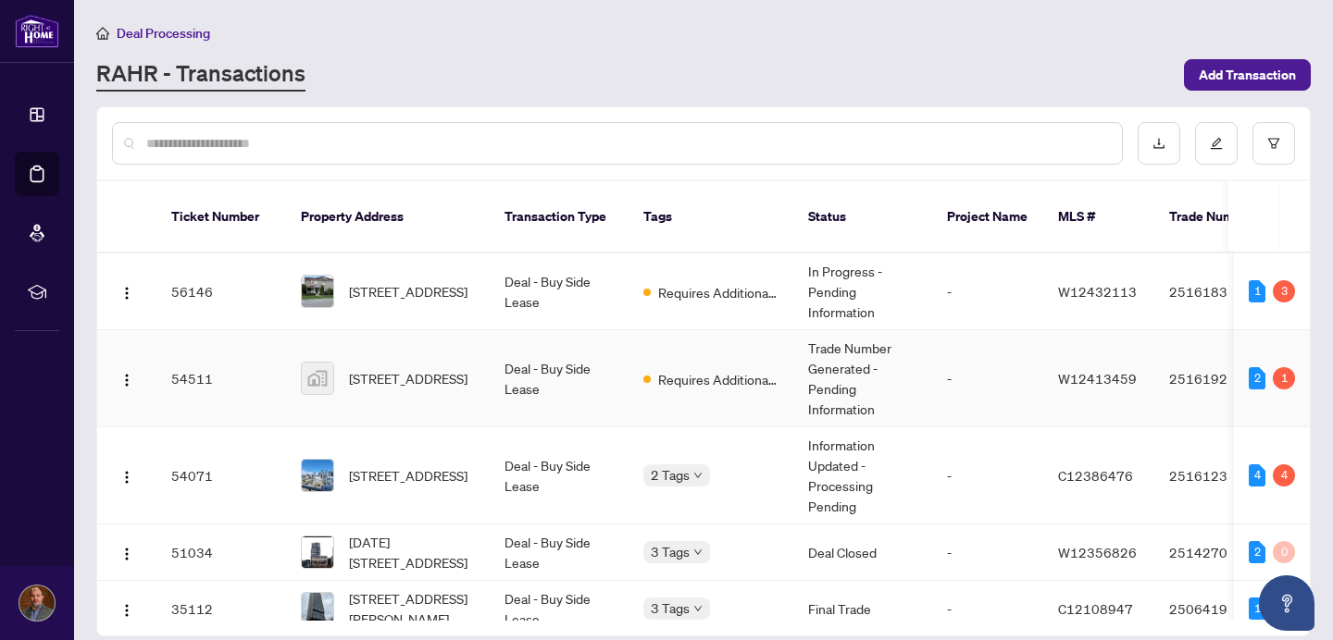
click at [501, 359] on td "Deal - Buy Side Lease" at bounding box center [559, 378] width 139 height 97
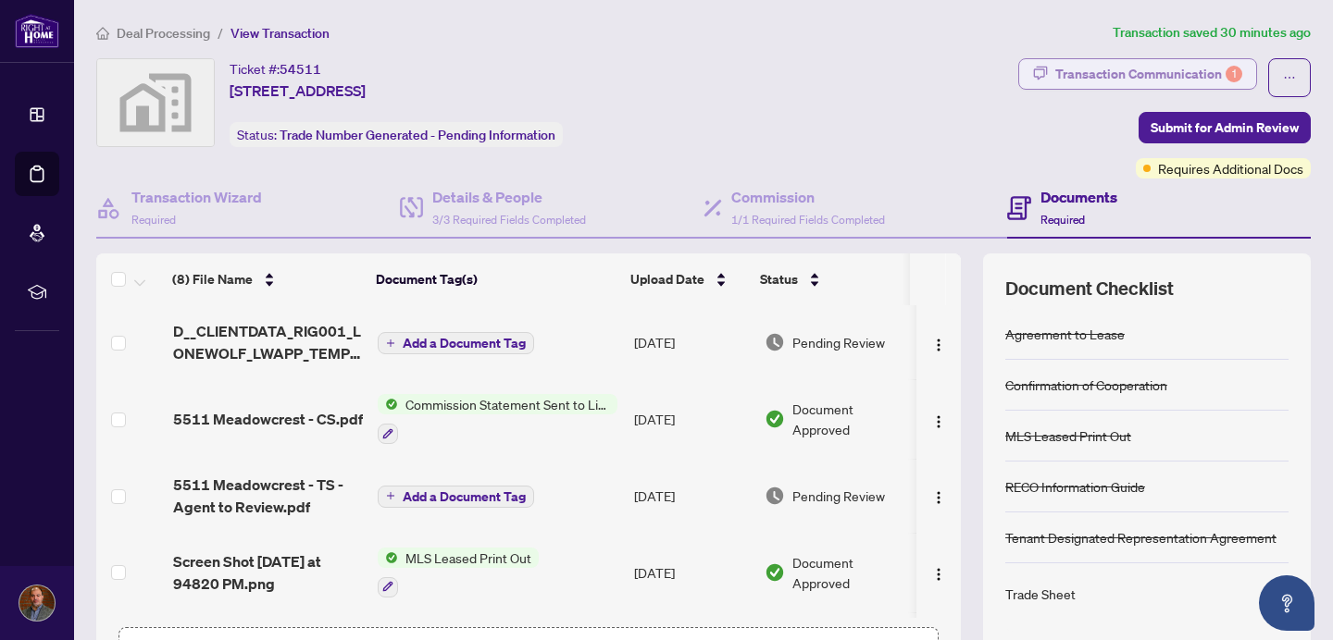
click at [1142, 68] on div "Transaction Communication 1" at bounding box center [1148, 74] width 187 height 30
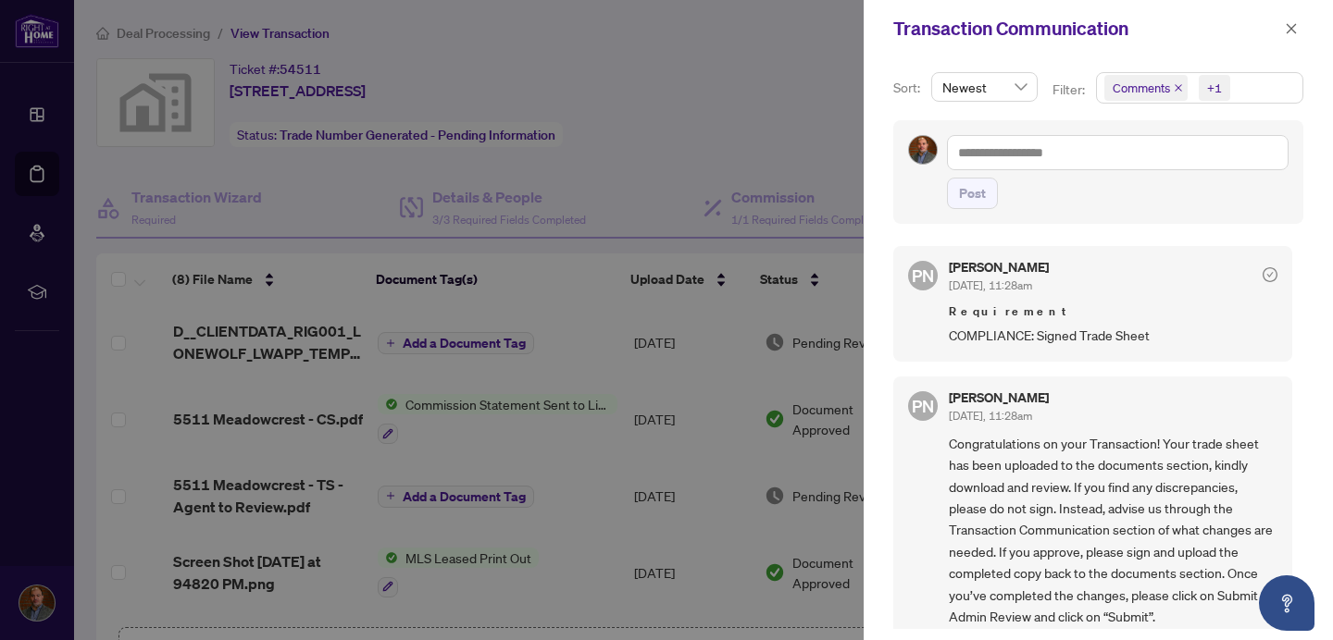
scroll to position [32, 0]
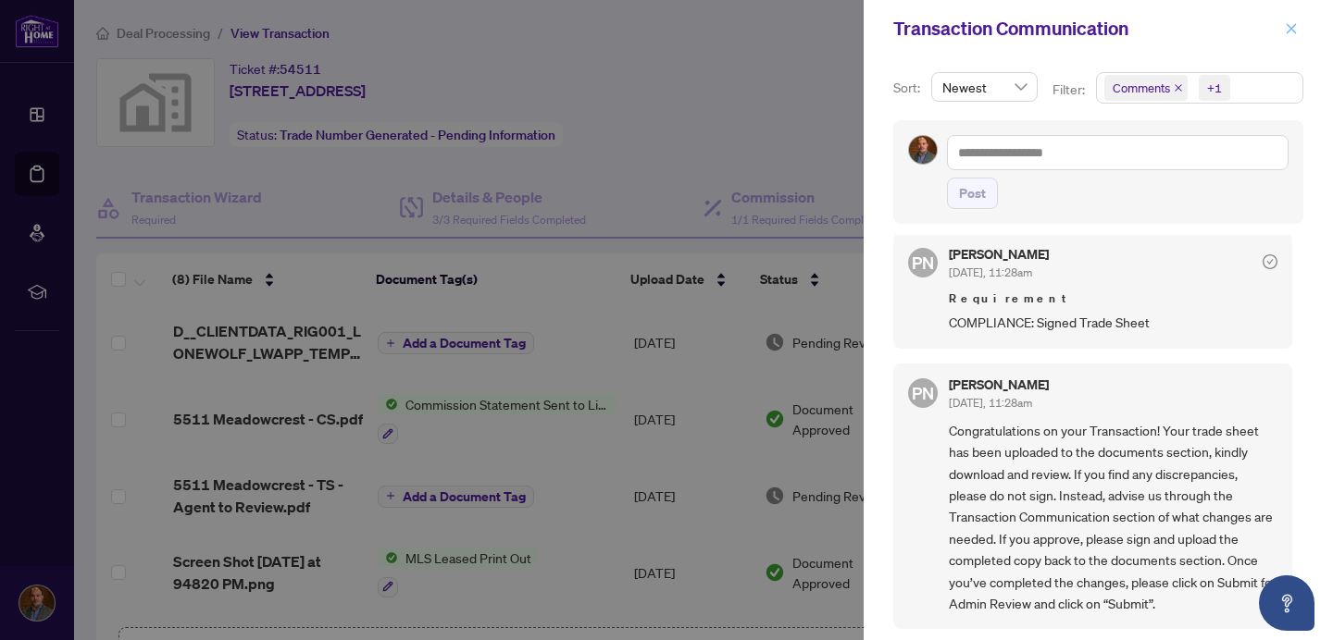
click at [1293, 36] on span "button" at bounding box center [1290, 29] width 13 height 30
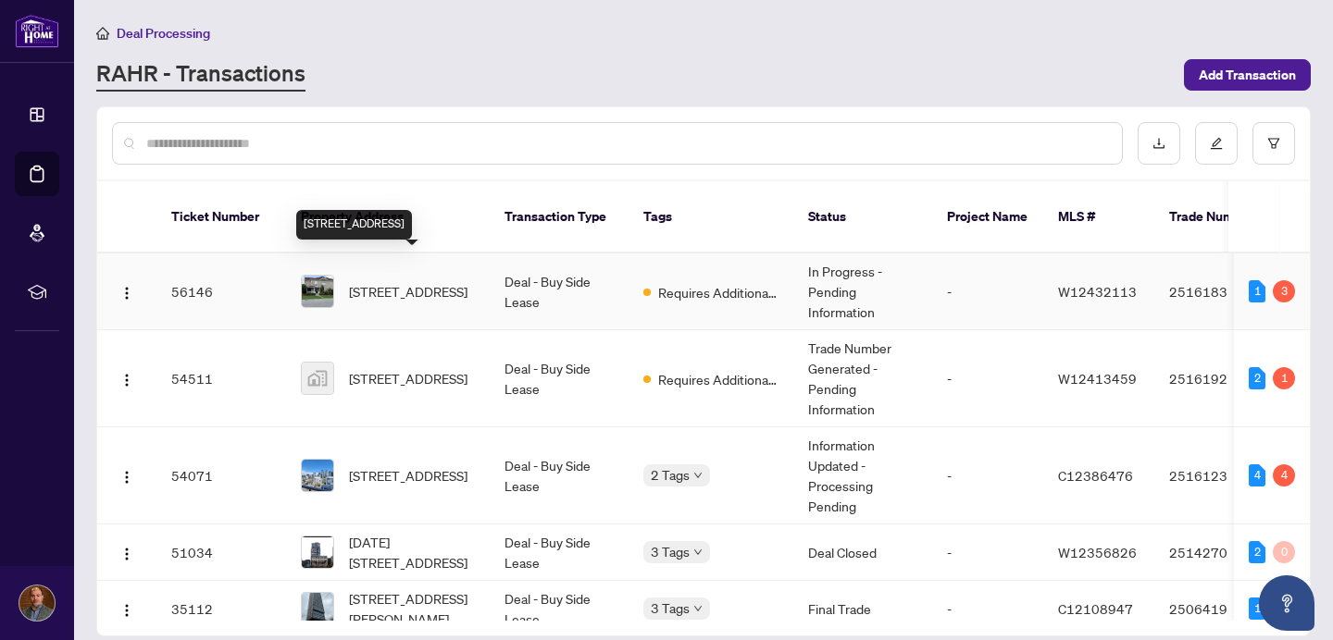
click at [419, 281] on span "[STREET_ADDRESS]" at bounding box center [408, 291] width 118 height 20
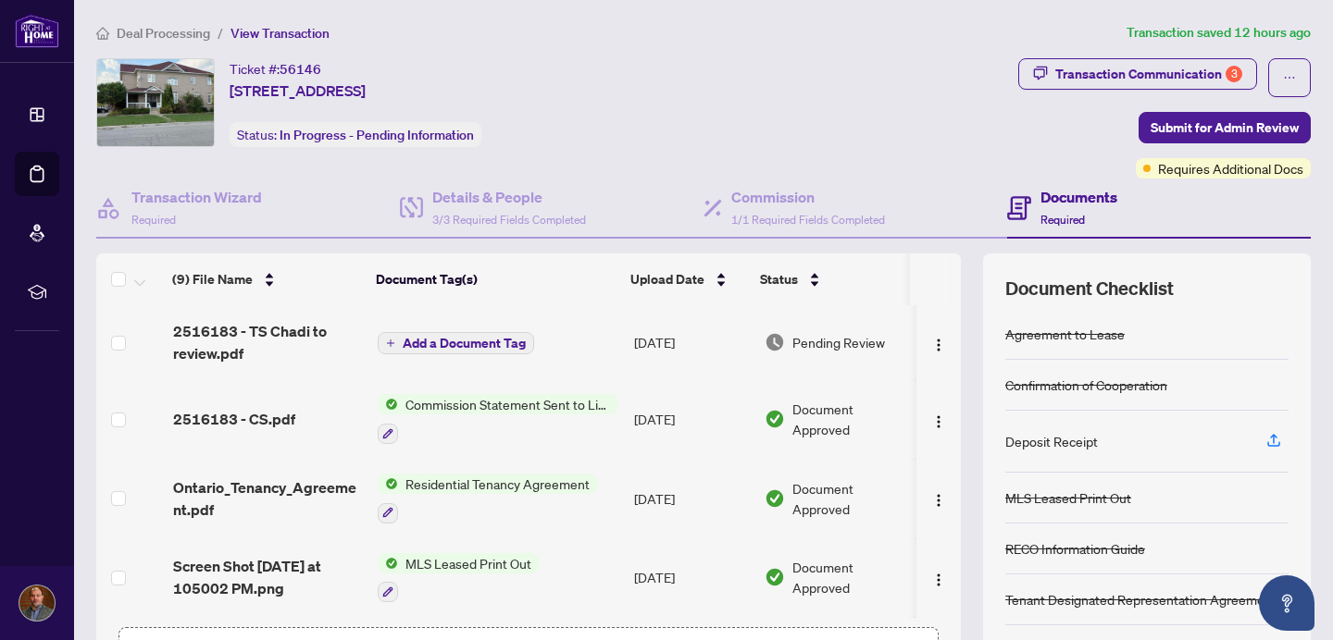
scroll to position [7, 0]
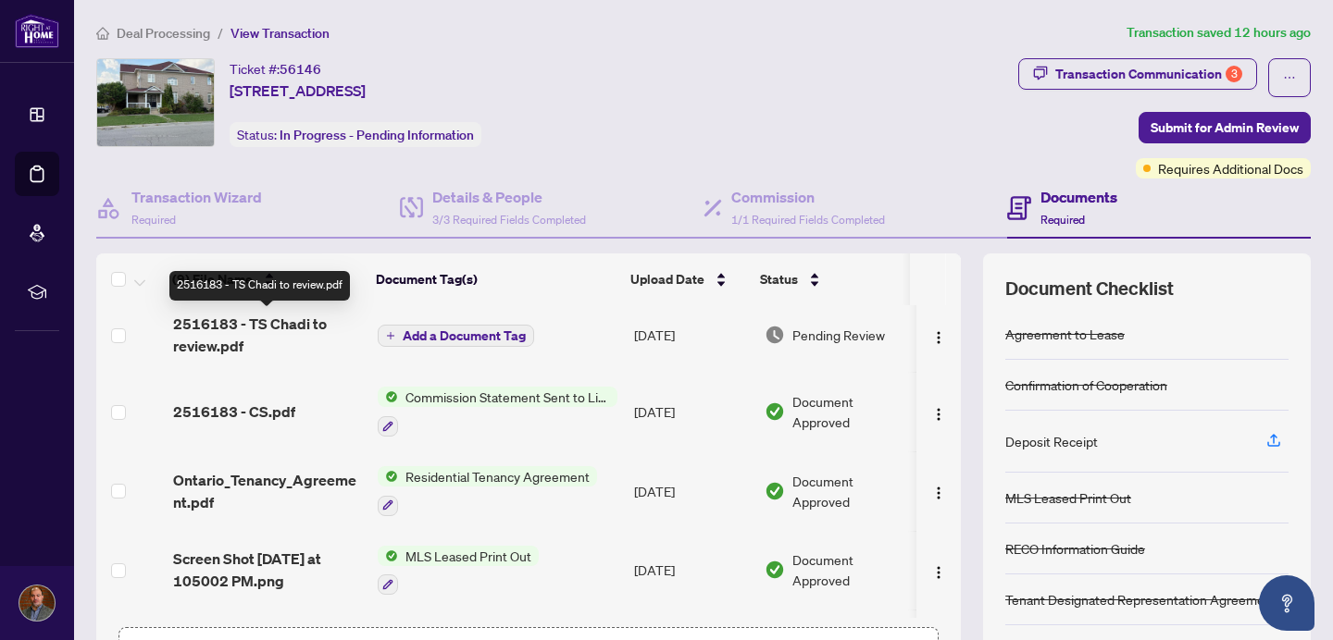
click at [283, 330] on span "2516183 - TS Chadi to review.pdf" at bounding box center [268, 335] width 191 height 44
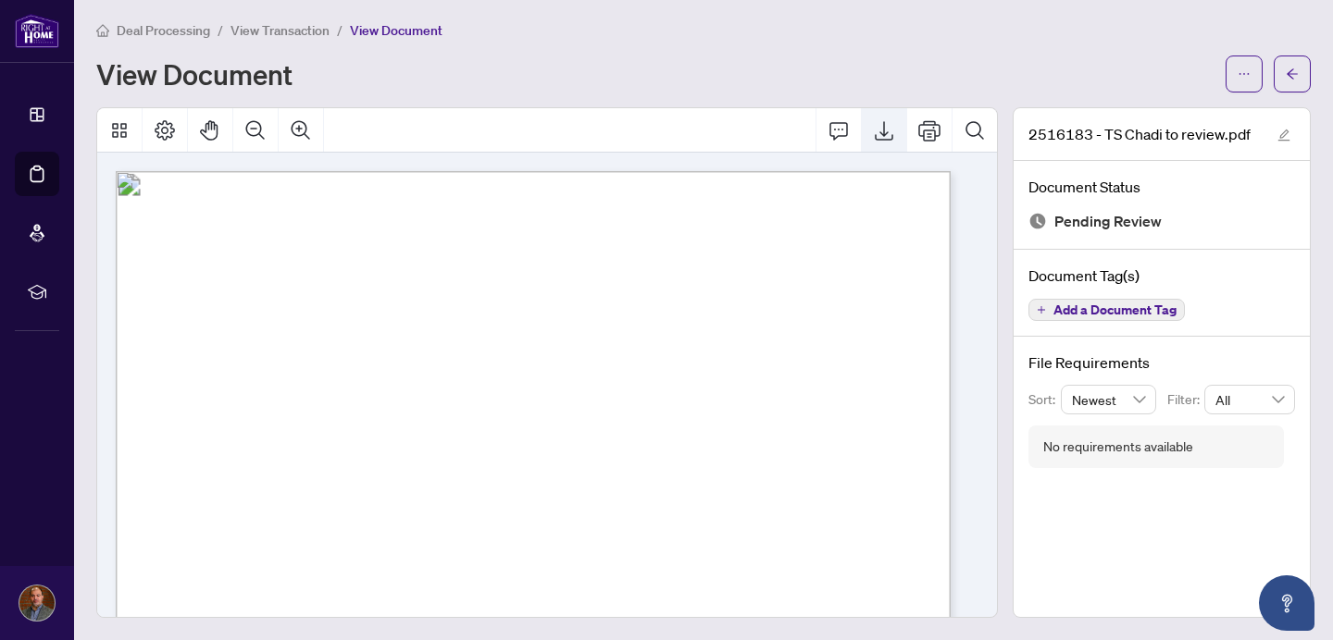
click at [873, 134] on icon "Export" at bounding box center [884, 130] width 22 height 22
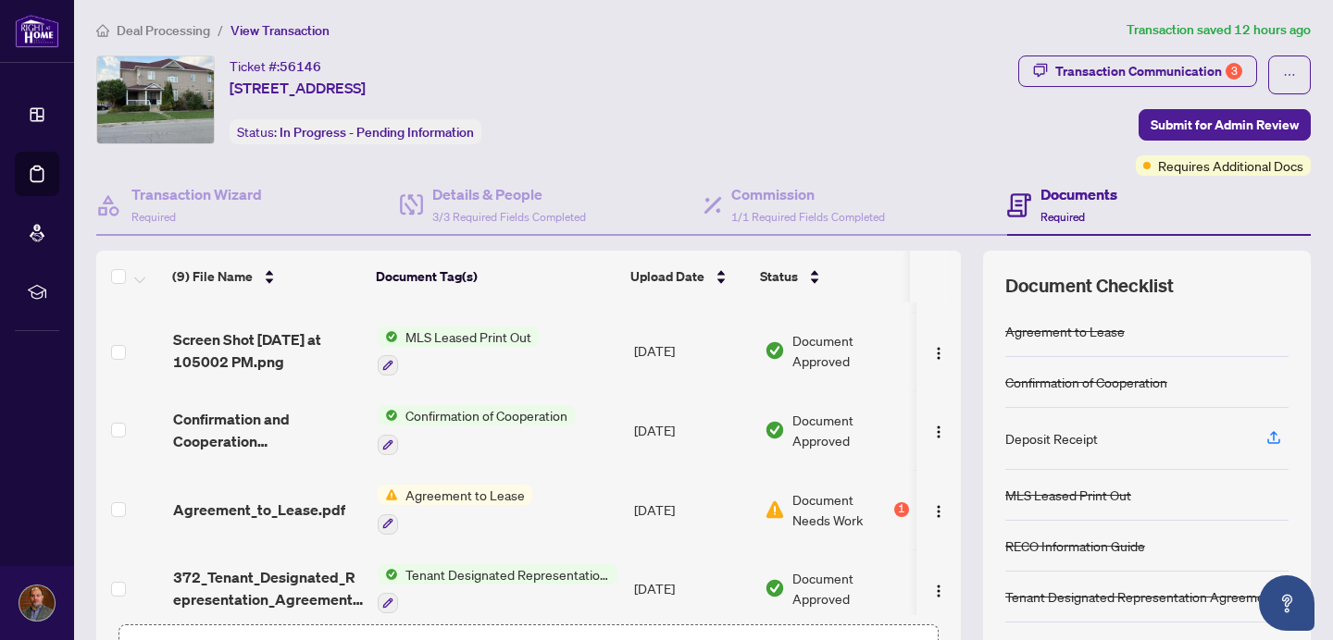
scroll to position [228, 0]
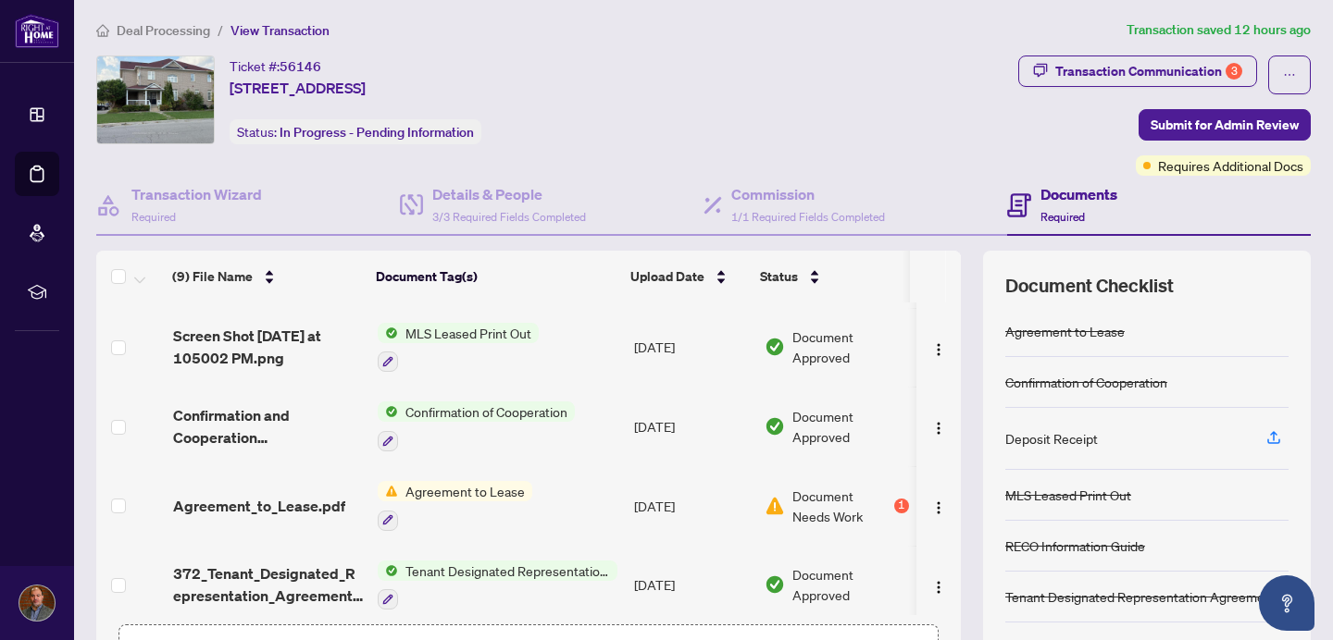
click at [474, 483] on span "Agreement to Lease" at bounding box center [465, 491] width 134 height 20
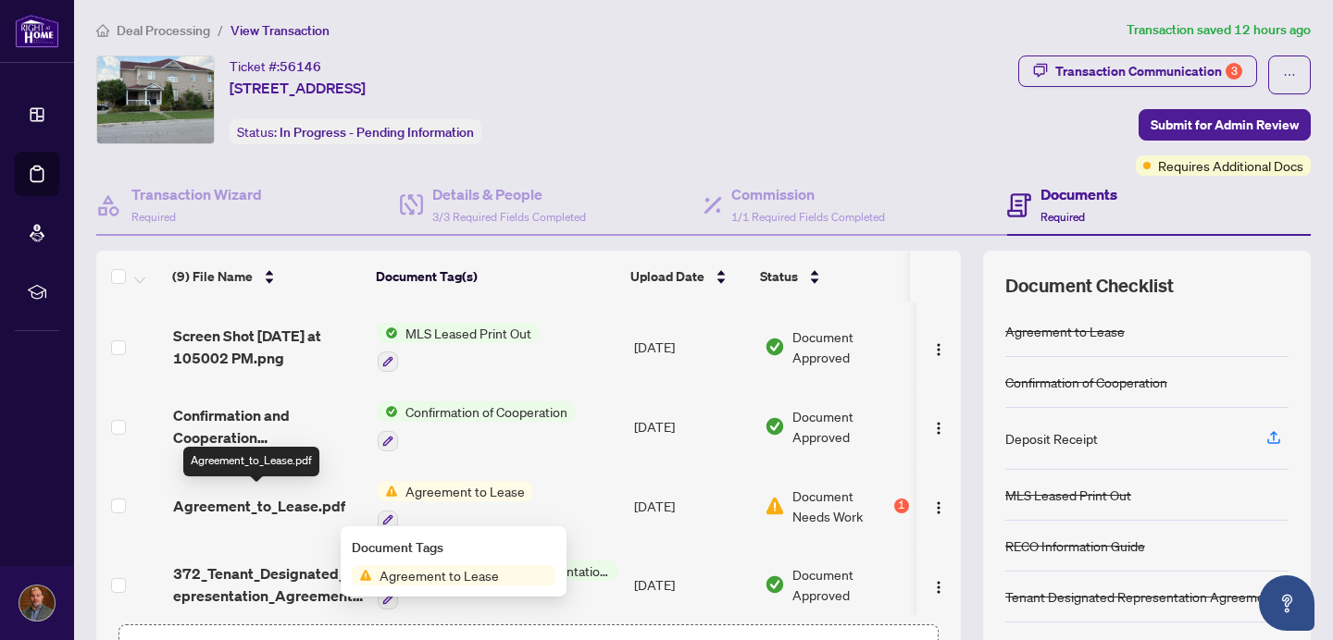
click at [290, 501] on span "Agreement_to_Lease.pdf" at bounding box center [259, 506] width 172 height 22
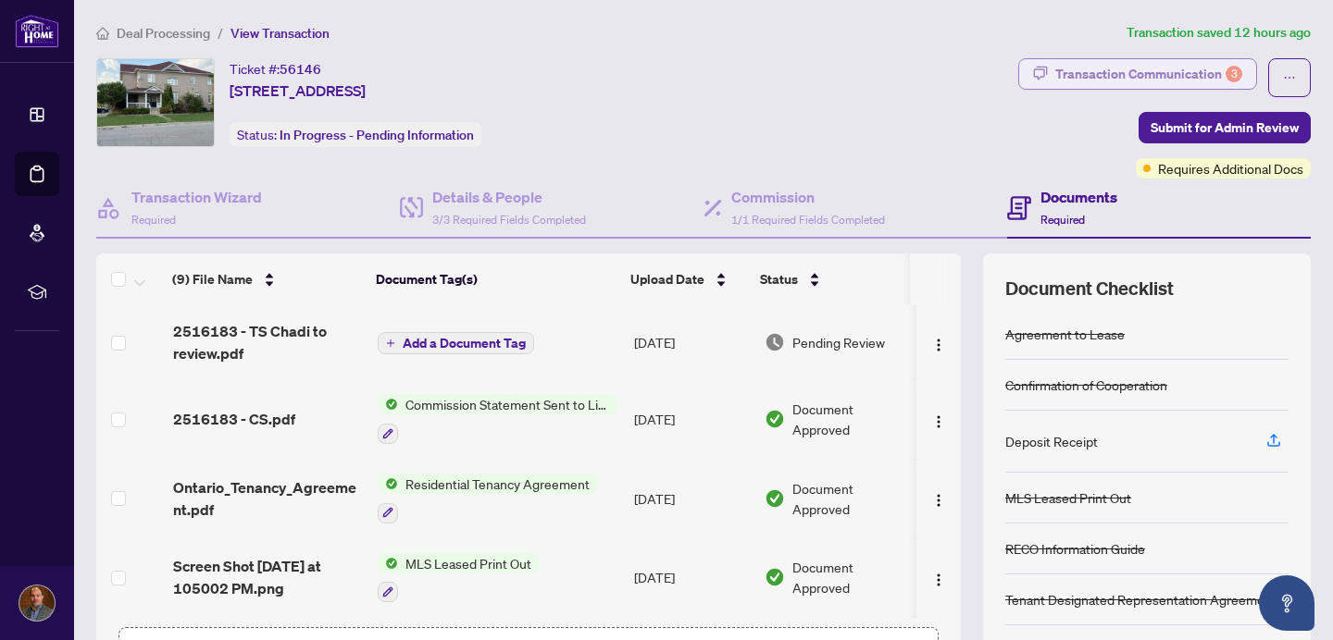
click at [1184, 76] on div "Transaction Communication 3" at bounding box center [1148, 74] width 187 height 30
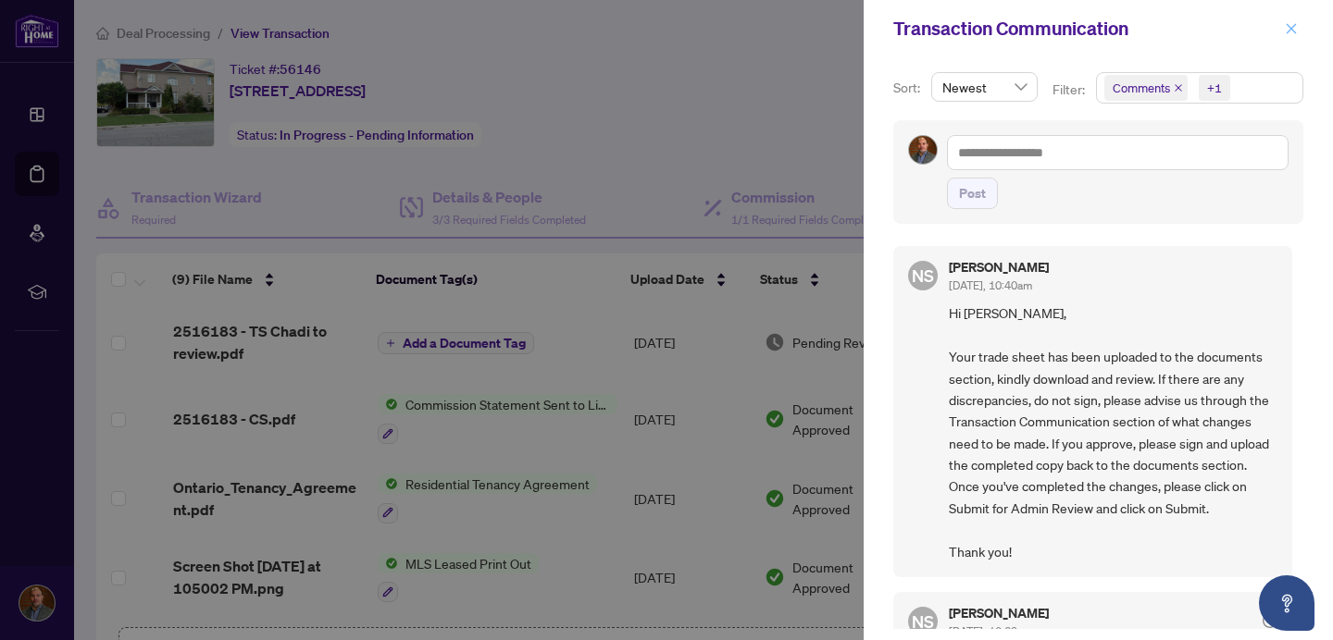
click at [1295, 25] on icon "close" at bounding box center [1291, 28] width 10 height 10
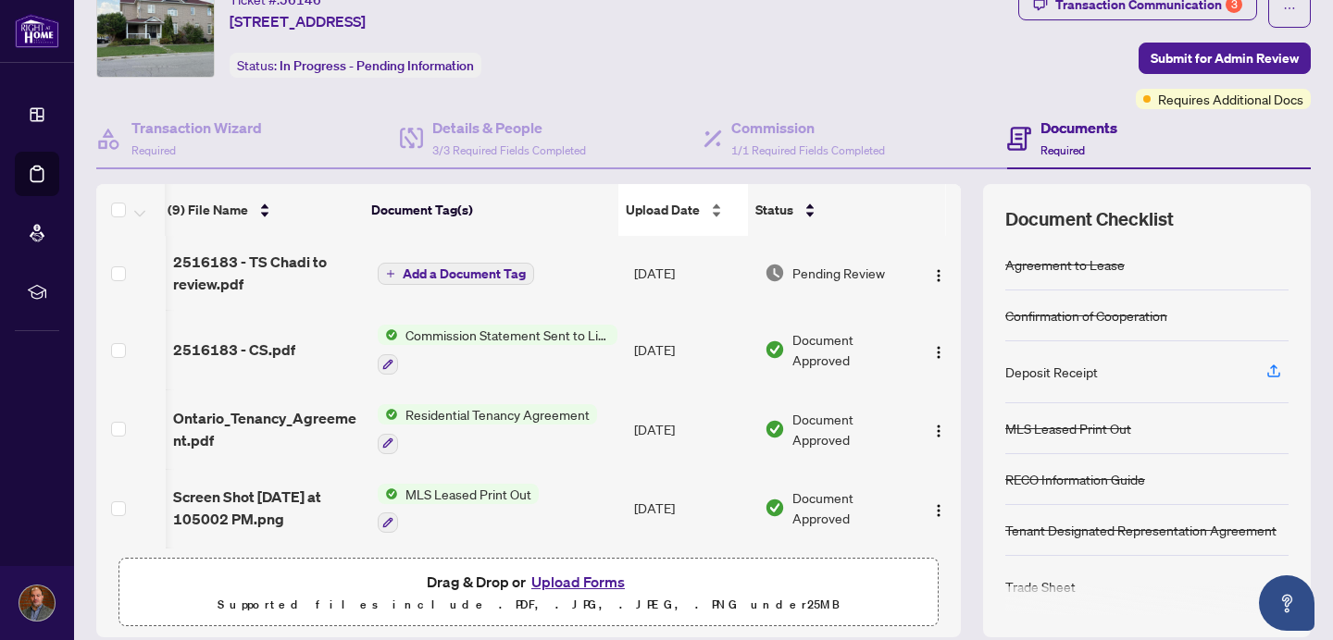
scroll to position [0, 13]
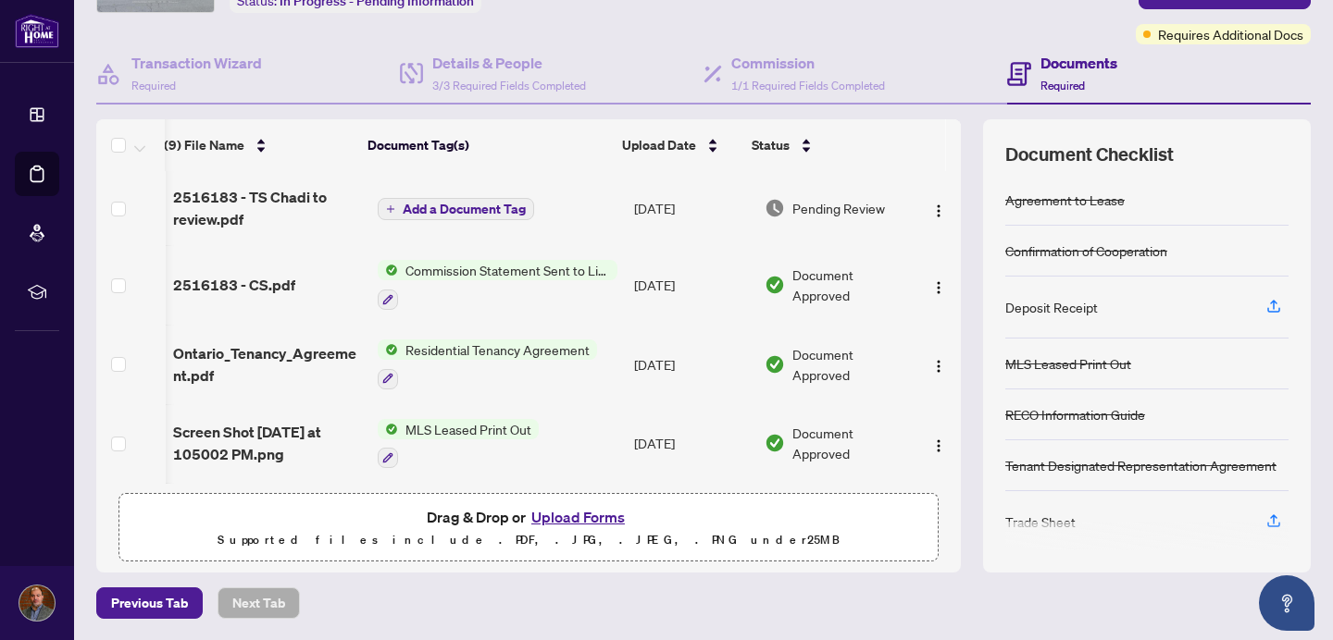
click at [558, 521] on button "Upload Forms" at bounding box center [578, 517] width 105 height 24
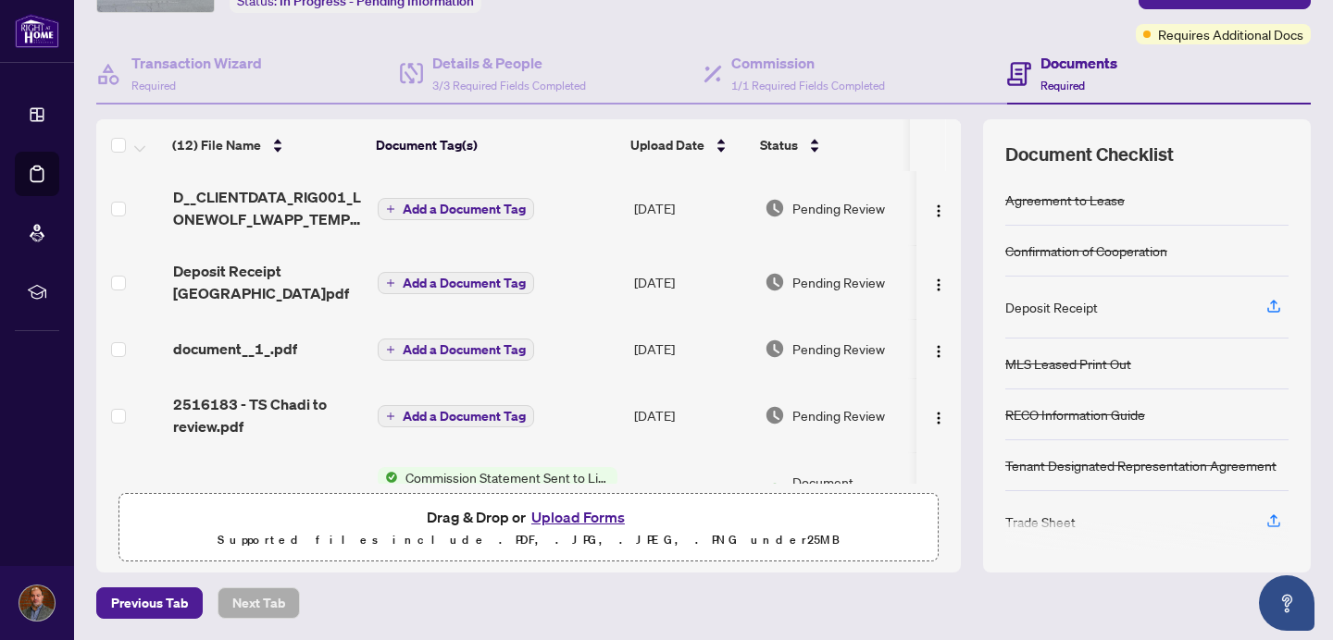
scroll to position [0, 0]
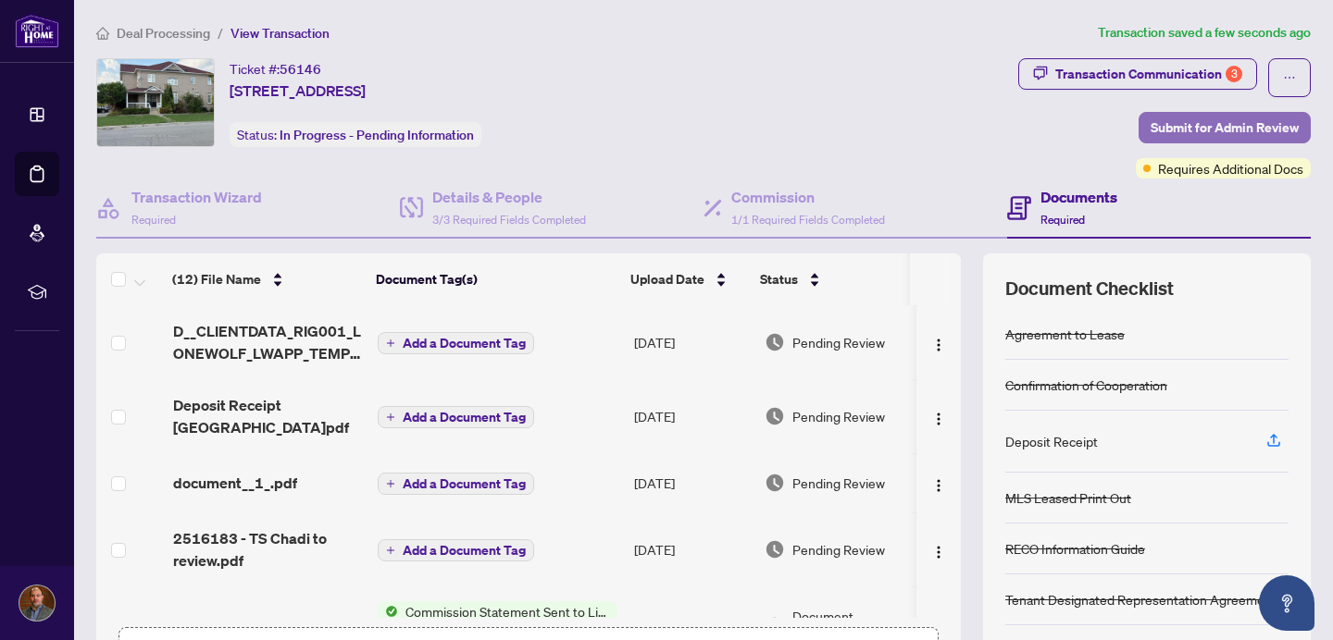
click at [1200, 122] on span "Submit for Admin Review" at bounding box center [1224, 128] width 148 height 30
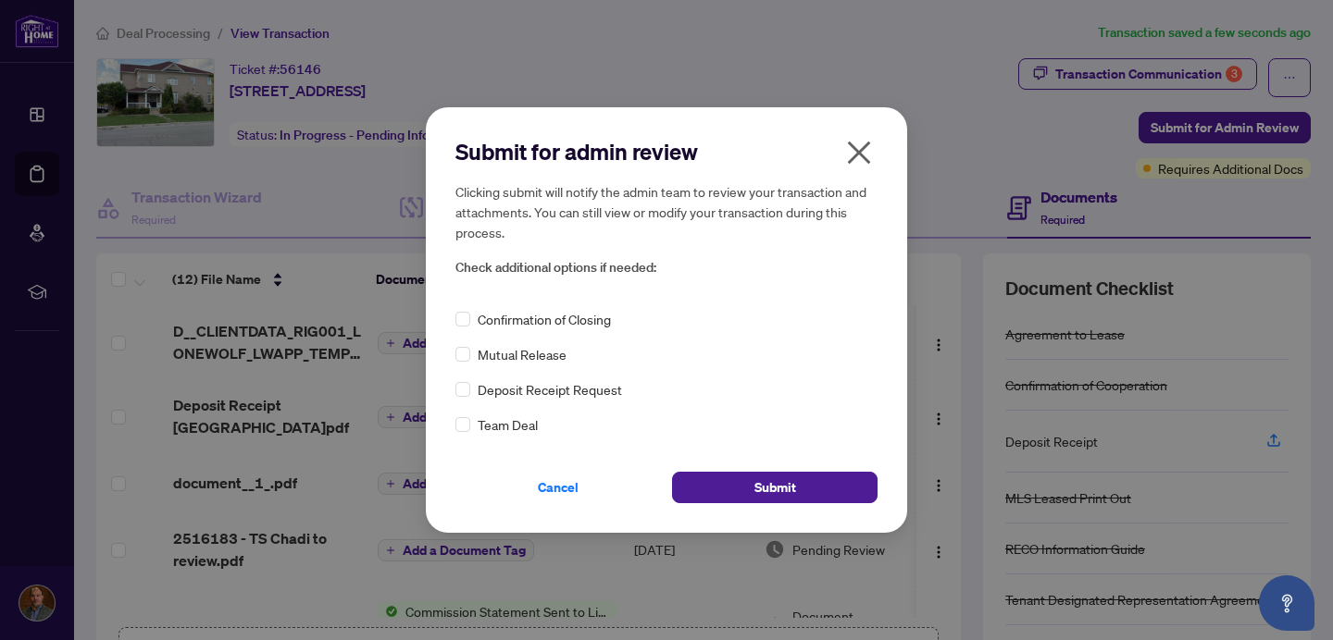
click at [583, 321] on span "Confirmation of Closing" at bounding box center [544, 319] width 133 height 20
click at [808, 484] on button "Submit" at bounding box center [774, 487] width 205 height 31
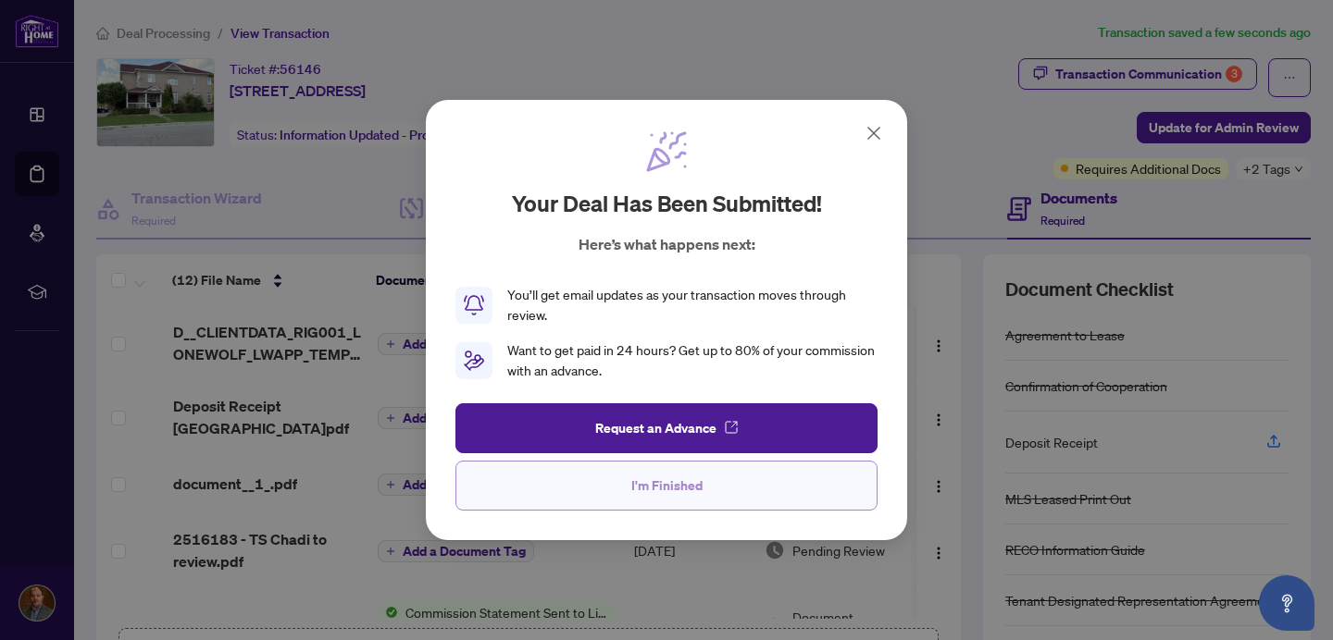
click at [788, 490] on button "I'm Finished" at bounding box center [666, 486] width 422 height 50
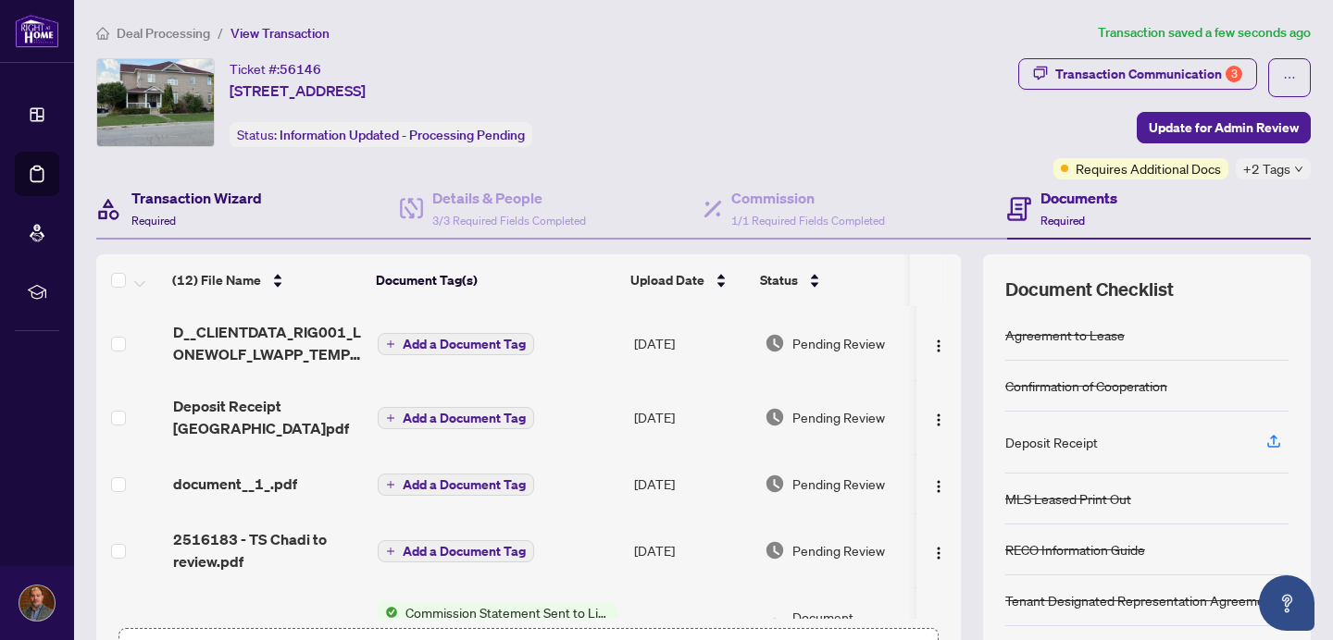
click at [201, 197] on h4 "Transaction Wizard" at bounding box center [196, 198] width 130 height 22
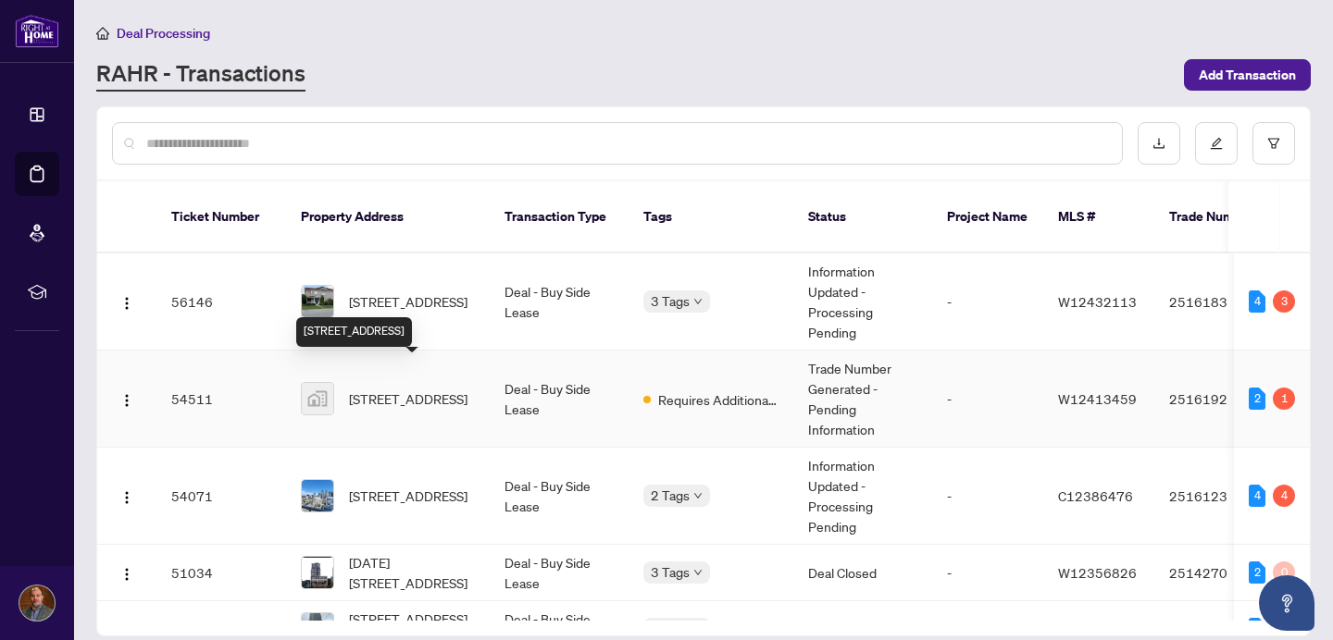
click at [427, 389] on span "[STREET_ADDRESS]" at bounding box center [408, 399] width 118 height 20
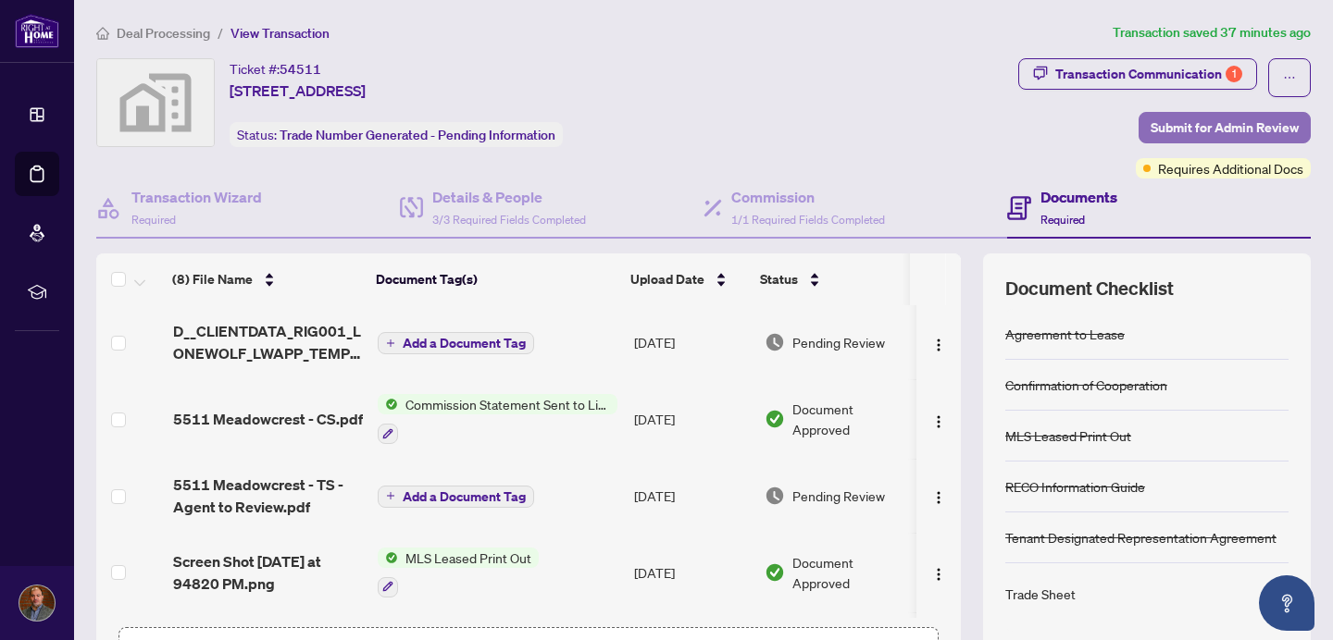
click at [1196, 125] on span "Submit for Admin Review" at bounding box center [1224, 128] width 148 height 30
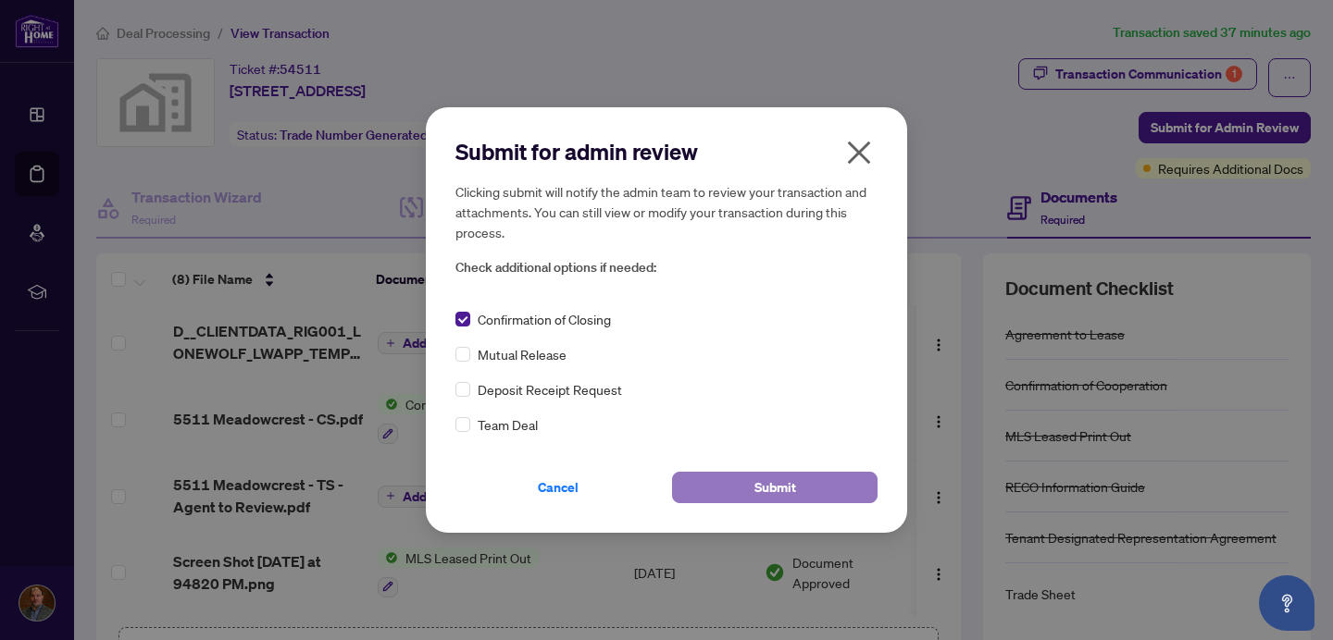
click at [755, 491] on span "Submit" at bounding box center [775, 488] width 42 height 30
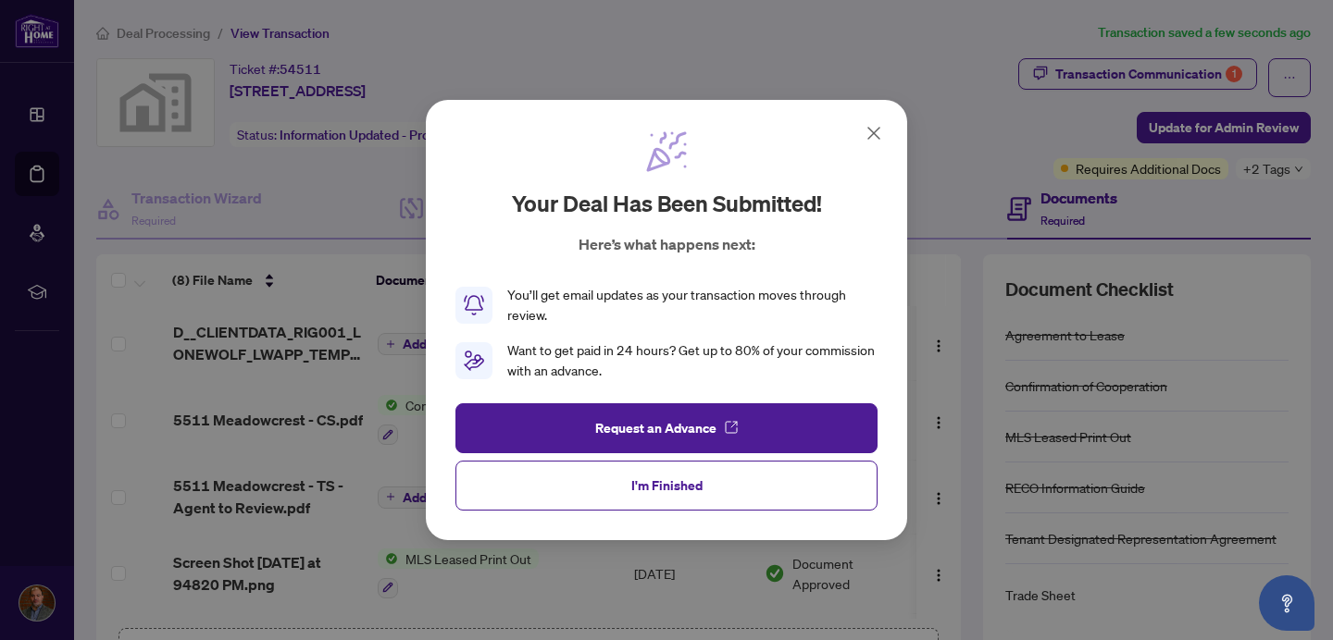
click at [755, 491] on button "I'm Finished" at bounding box center [666, 486] width 422 height 50
